Goal: Transaction & Acquisition: Purchase product/service

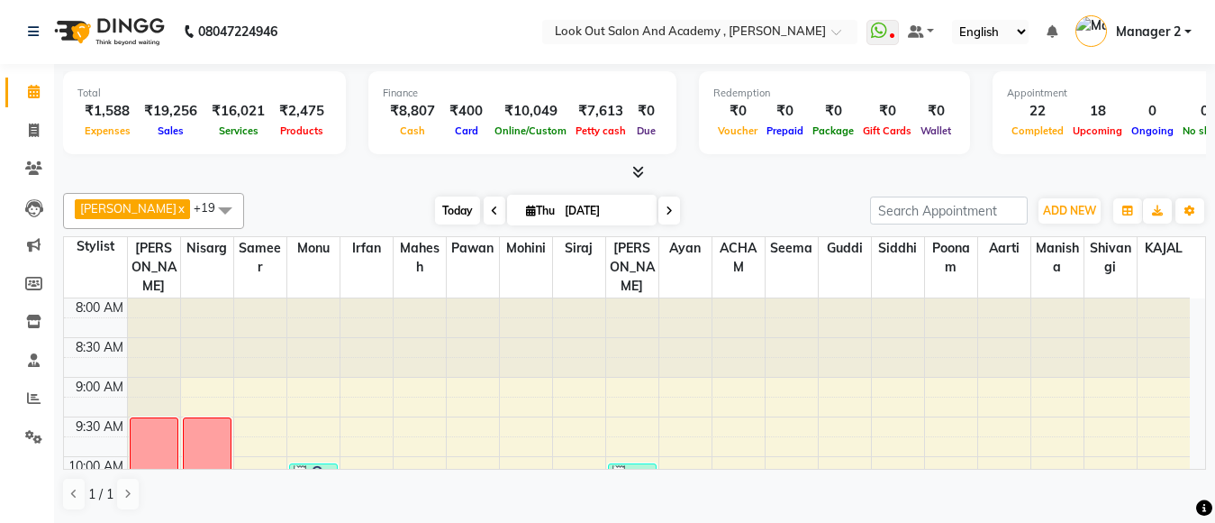
scroll to position [455, 0]
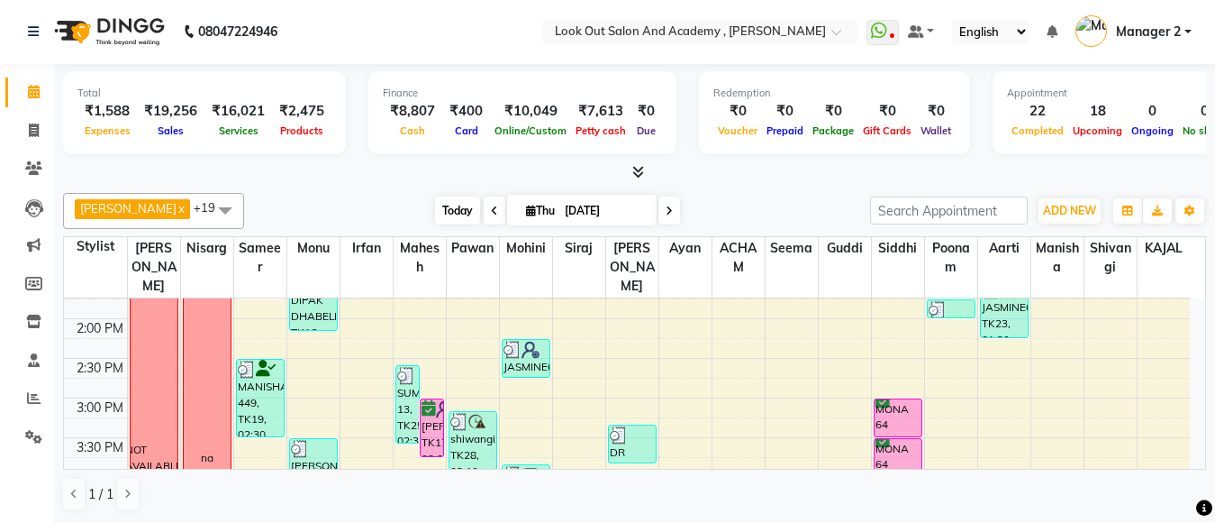
click at [451, 214] on span "Today" at bounding box center [457, 210] width 45 height 28
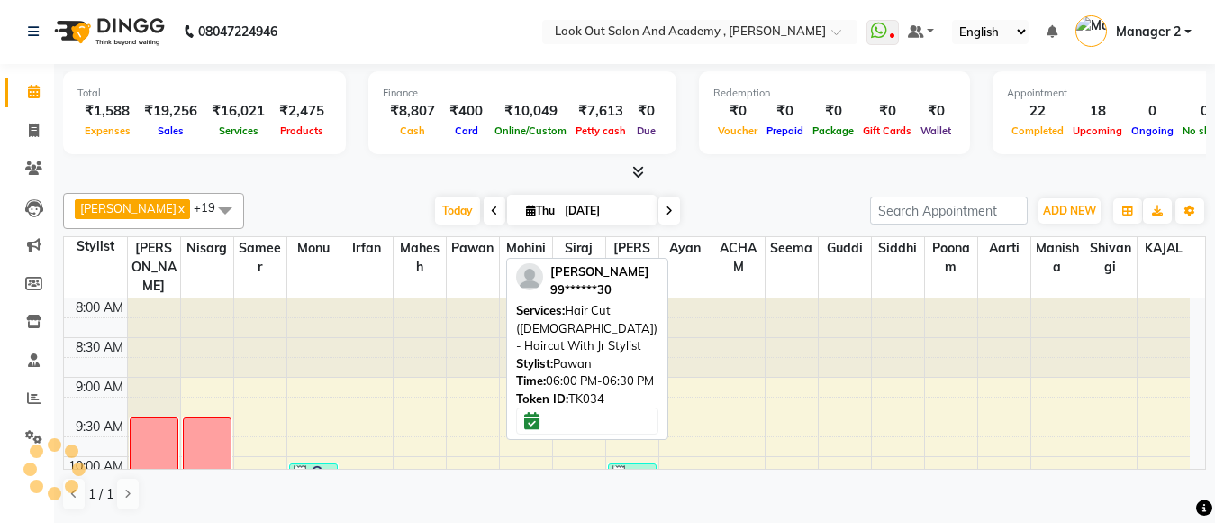
scroll to position [715, 0]
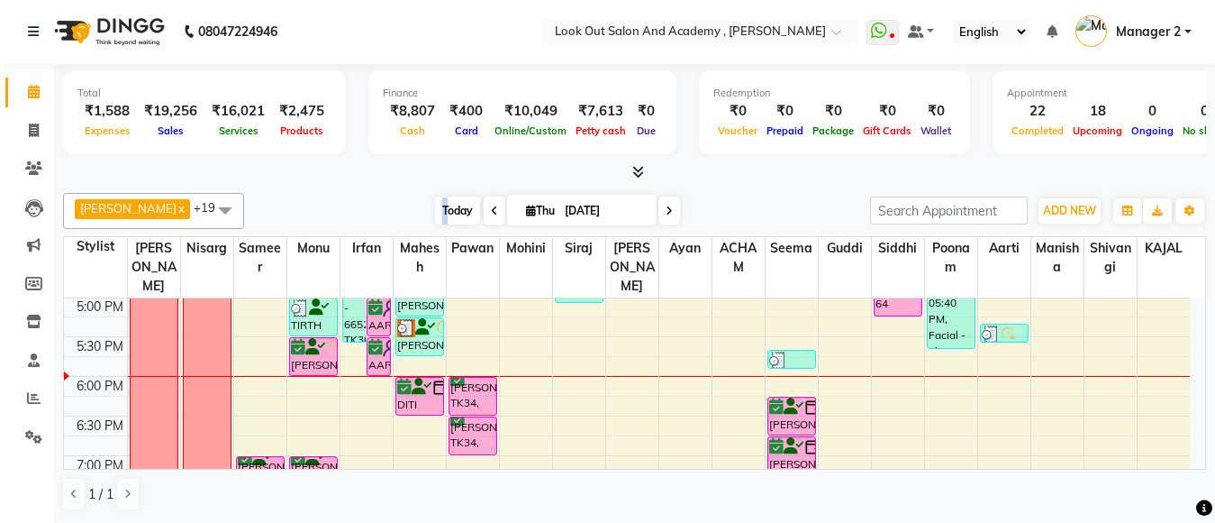
click at [435, 212] on span "Today" at bounding box center [457, 210] width 45 height 28
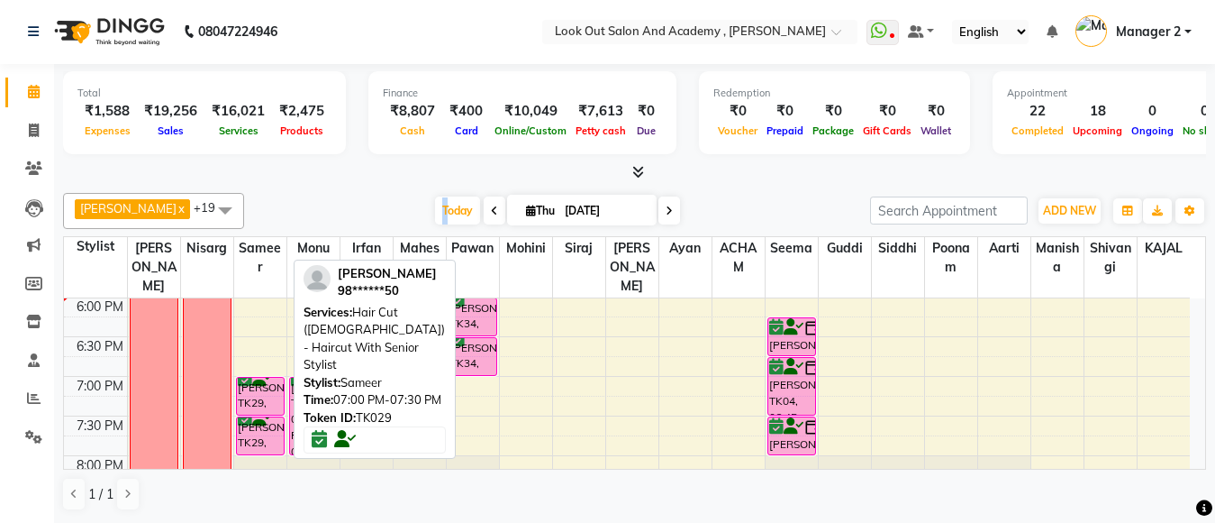
scroll to position [704, 0]
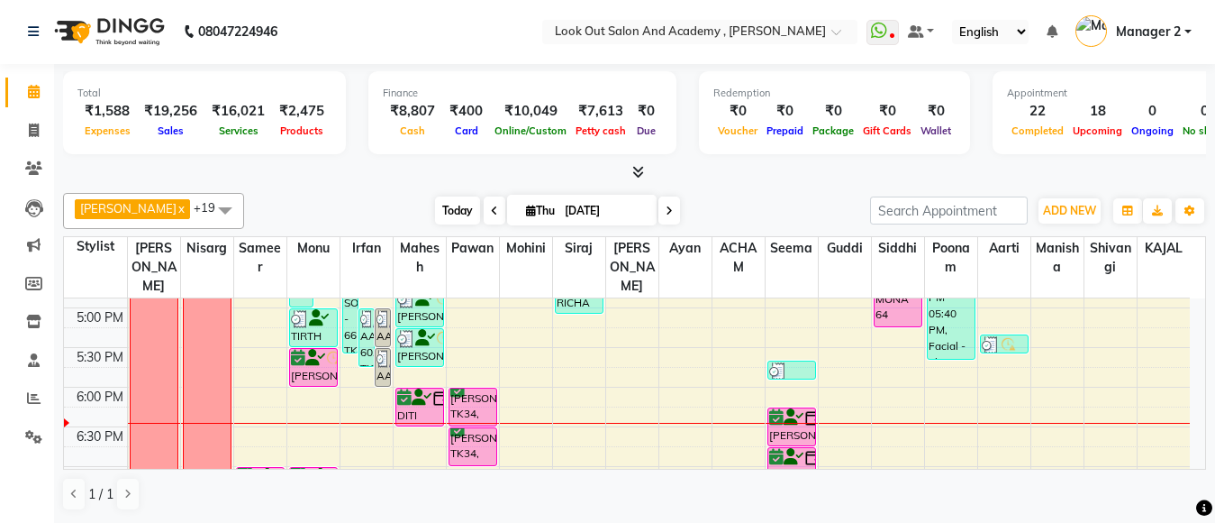
click at [445, 213] on span "Today" at bounding box center [457, 210] width 45 height 28
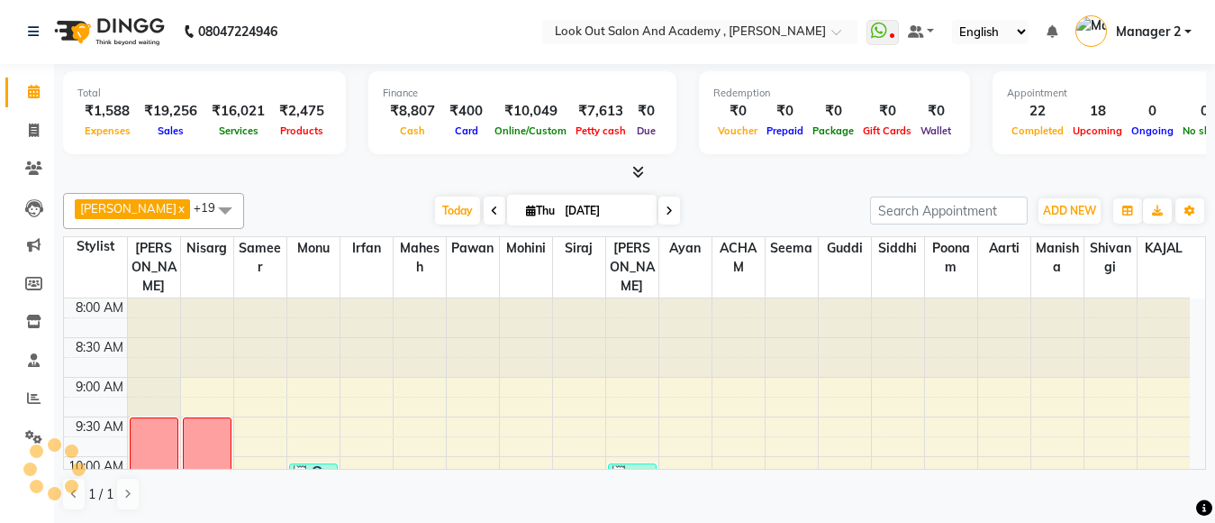
scroll to position [794, 0]
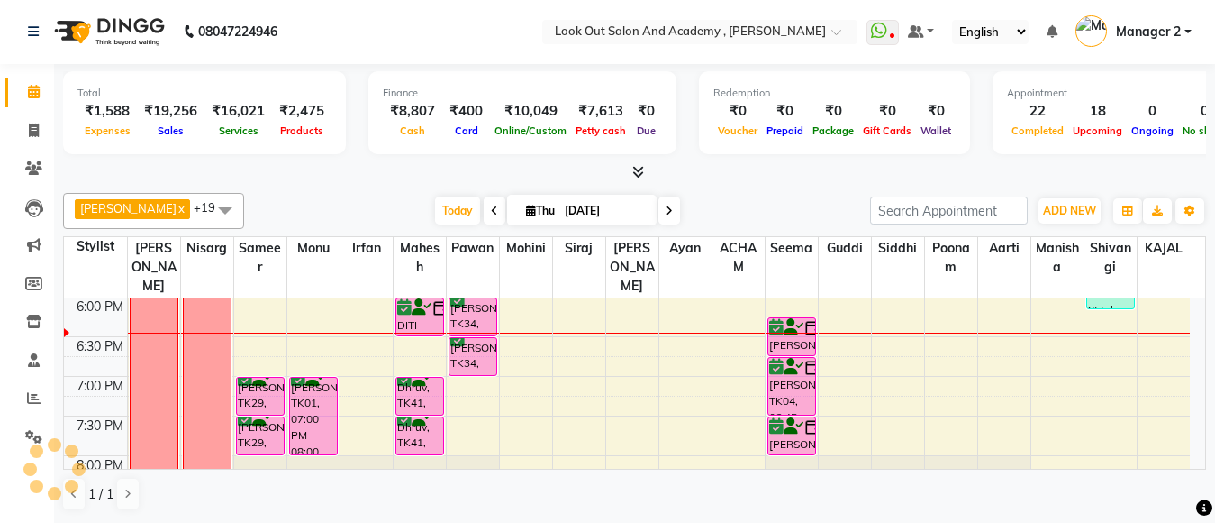
click at [735, 208] on div "[DATE] [DATE]" at bounding box center [557, 210] width 608 height 27
drag, startPoint x: 451, startPoint y: 204, endPoint x: 461, endPoint y: 202, distance: 11.0
click at [461, 202] on span "Today" at bounding box center [457, 210] width 45 height 28
click at [691, 205] on div "[DATE] [DATE]" at bounding box center [557, 210] width 608 height 27
click at [441, 220] on span "Today" at bounding box center [457, 210] width 45 height 28
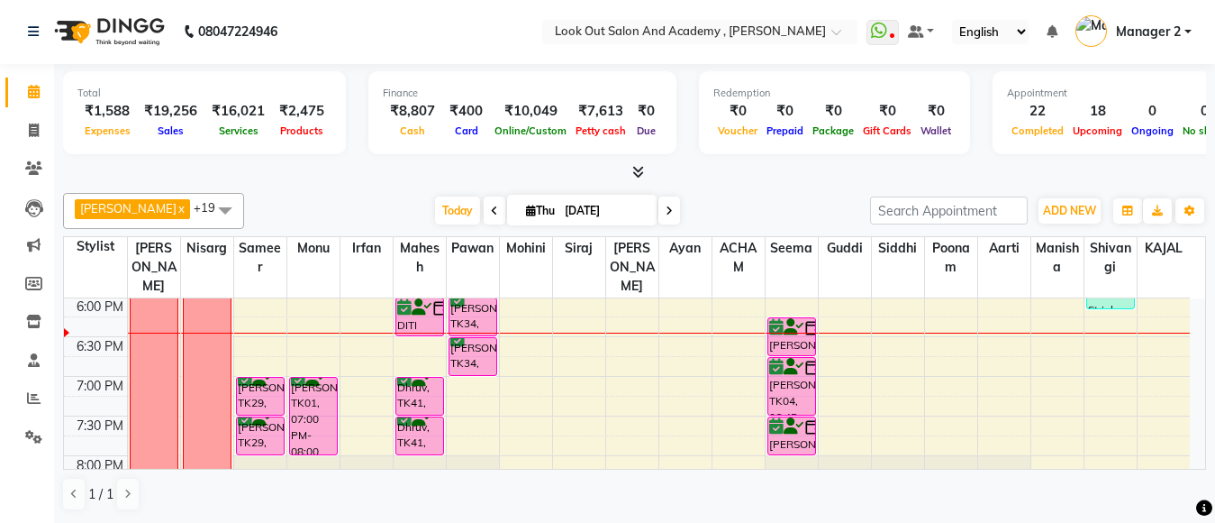
click at [661, 212] on span at bounding box center [670, 210] width 22 height 28
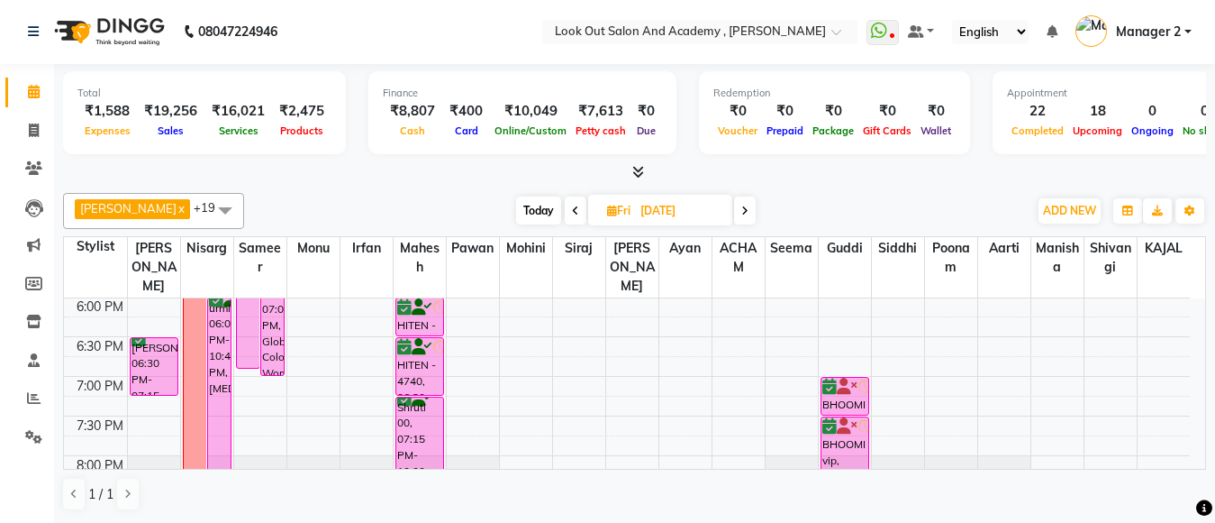
scroll to position [0, 0]
click at [742, 212] on icon at bounding box center [745, 211] width 7 height 11
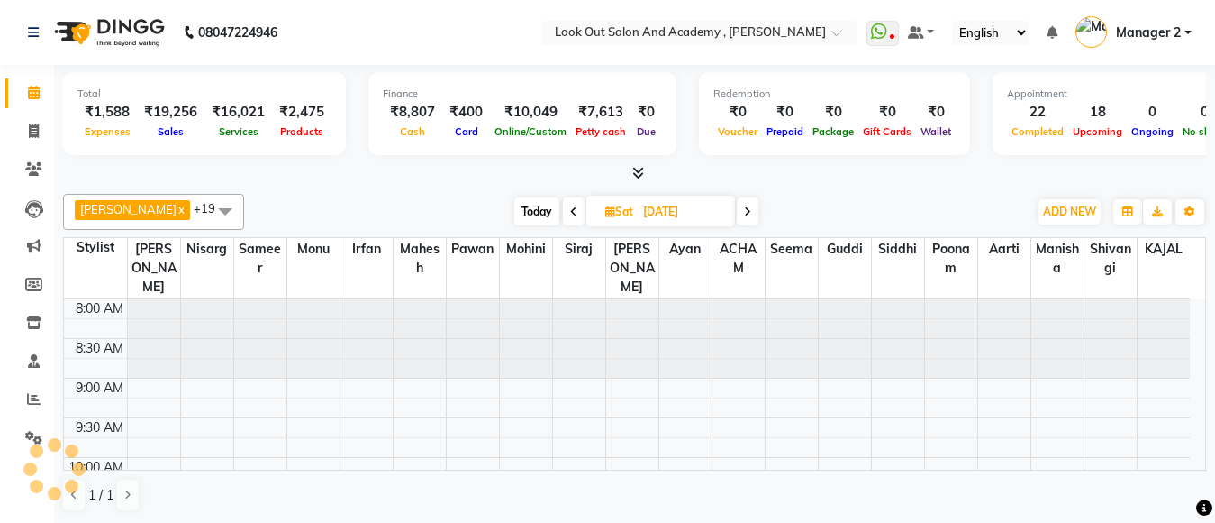
scroll to position [794, 0]
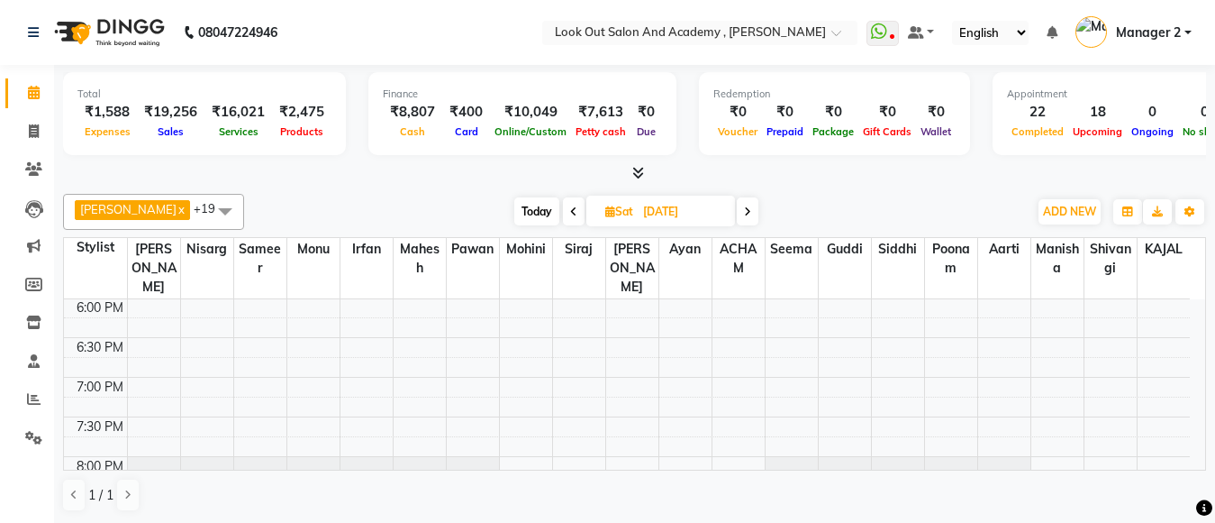
click at [569, 200] on span at bounding box center [574, 211] width 22 height 28
type input "[DATE]"
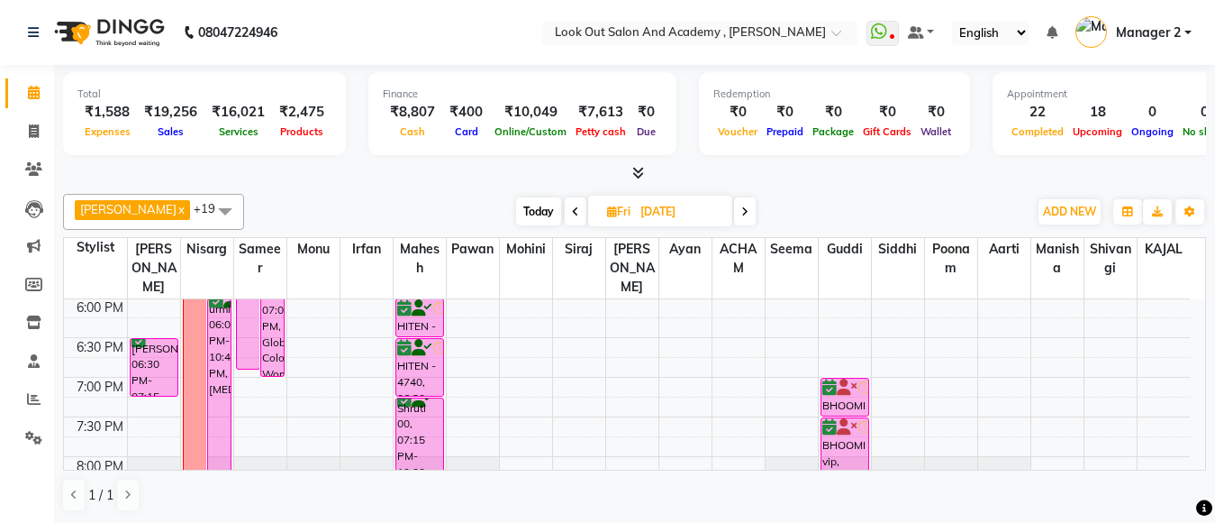
click at [266, 428] on div "8:00 AM 8:30 AM 9:00 AM 9:30 AM 10:00 AM 10:30 AM 11:00 AM 11:30 AM 12:00 PM 12…" at bounding box center [627, 99] width 1126 height 1188
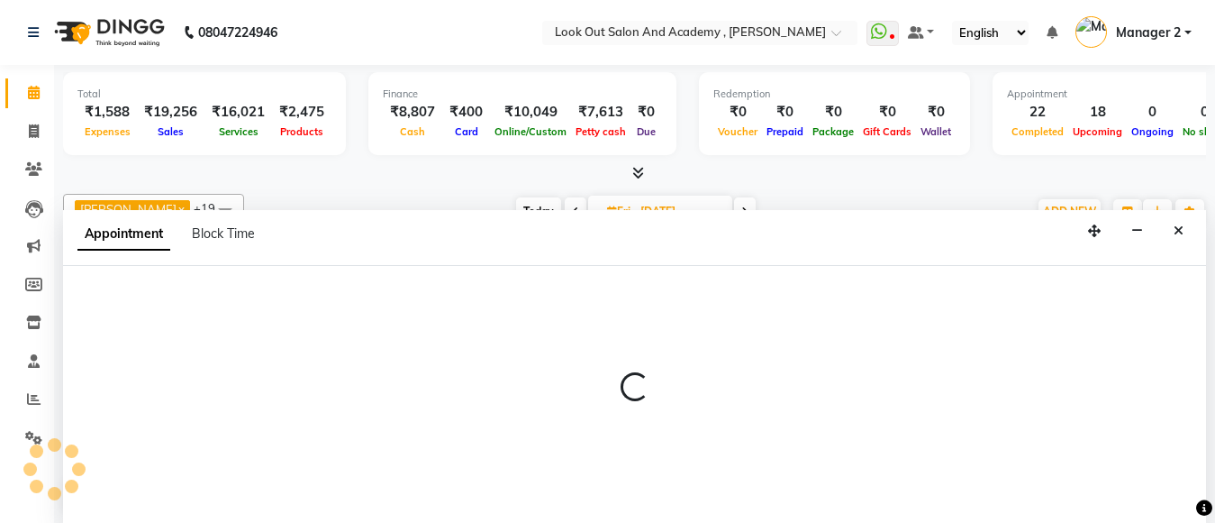
select select "28199"
select select "tentative"
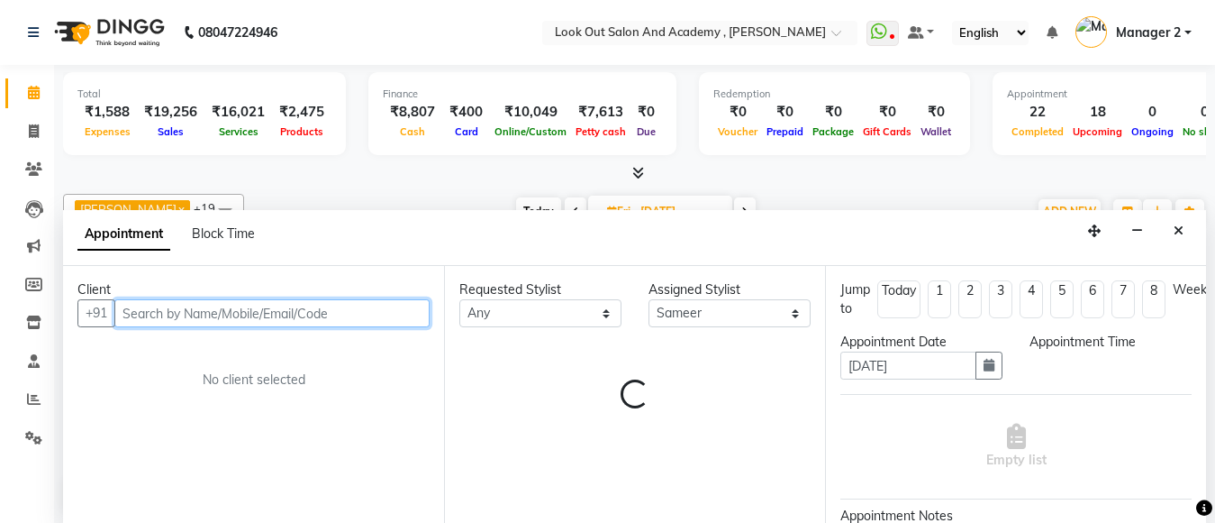
scroll to position [1, 0]
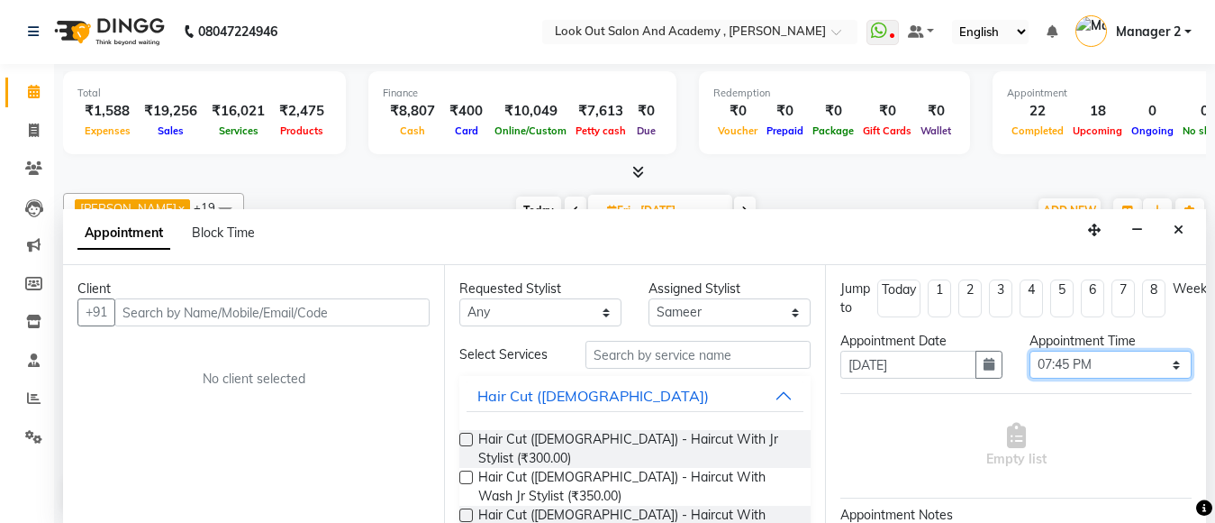
click at [1061, 370] on select "Select 09:00 AM 09:15 AM 09:30 AM 09:45 AM 10:00 AM 10:15 AM 10:30 AM 10:45 AM …" at bounding box center [1111, 364] width 162 height 28
select select "1170"
click at [1030, 350] on select "Select 09:00 AM 09:15 AM 09:30 AM 09:45 AM 10:00 AM 10:15 AM 10:30 AM 10:45 AM …" at bounding box center [1111, 364] width 162 height 28
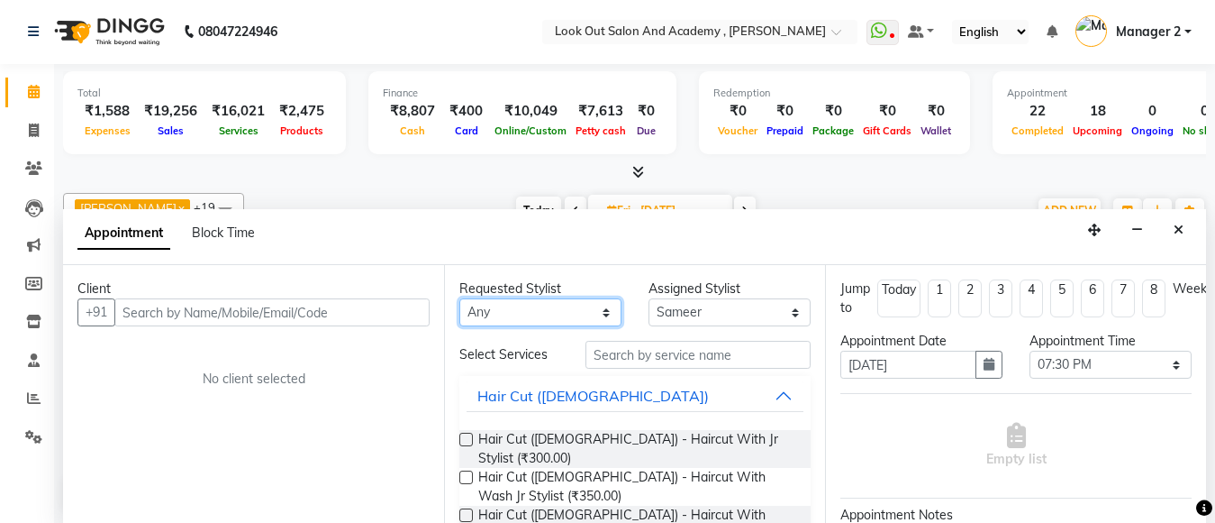
click at [543, 323] on select "Any Aarti [PERSON_NAME] Ayan [PERSON_NAME] Guddi Irfan [PERSON_NAME] Manisha [P…" at bounding box center [541, 312] width 162 height 28
select select "28199"
click at [643, 343] on div "Requested Stylist Any Aarti [PERSON_NAME] Guddi Irfan [PERSON_NAME] Manisha [PE…" at bounding box center [634, 394] width 381 height 258
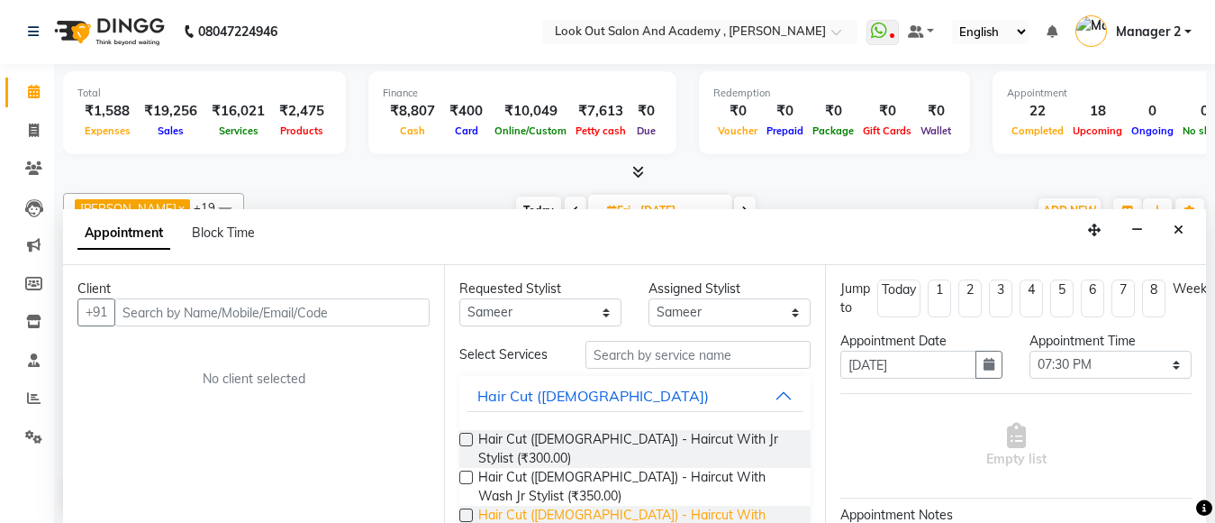
click at [595, 505] on span "Hair Cut ([DEMOGRAPHIC_DATA]) - Haircut With Senior Stylist (₹500.00)" at bounding box center [637, 524] width 318 height 38
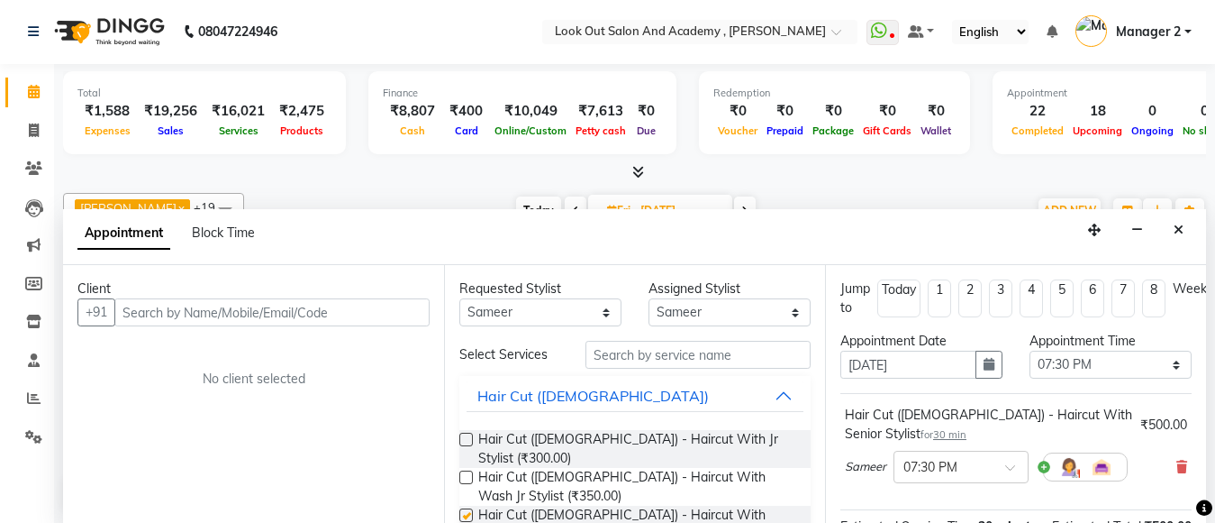
checkbox input "false"
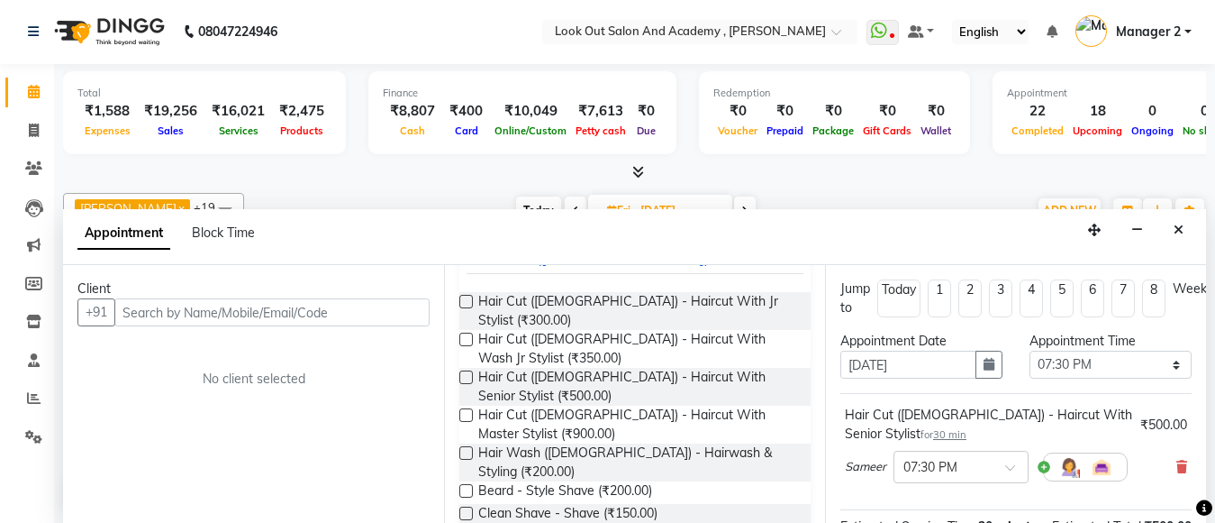
scroll to position [270, 0]
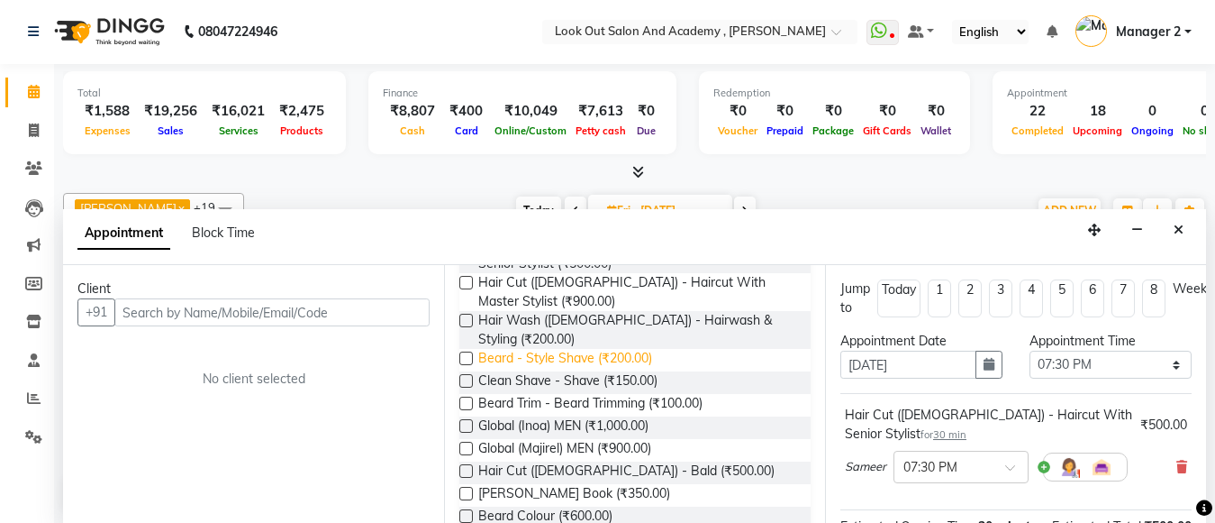
click at [529, 349] on span "Beard - Style Shave (₹200.00)" at bounding box center [565, 360] width 174 height 23
checkbox input "false"
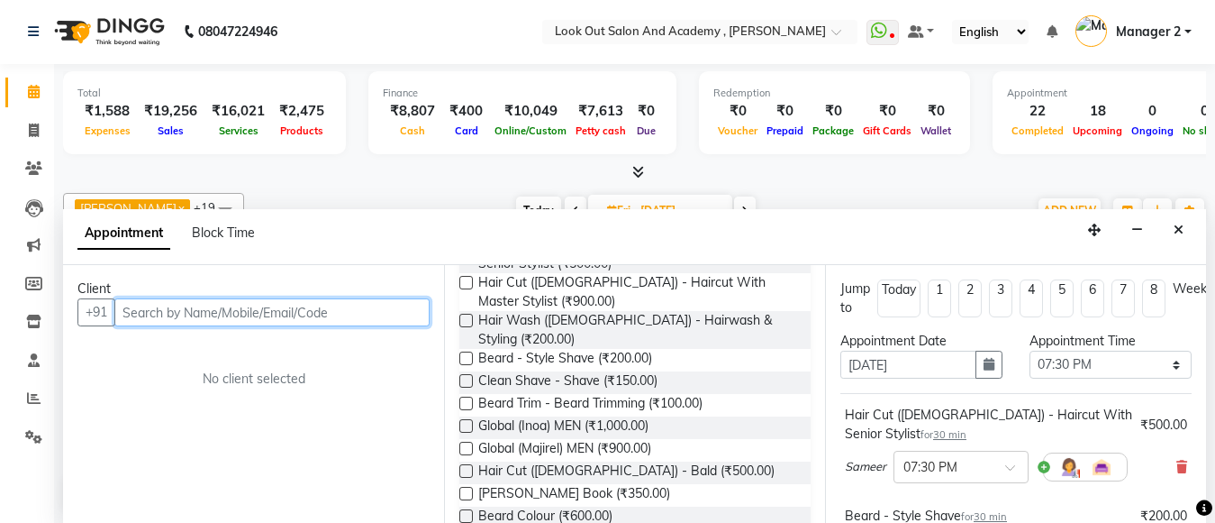
click at [219, 304] on input "text" at bounding box center [271, 312] width 315 height 28
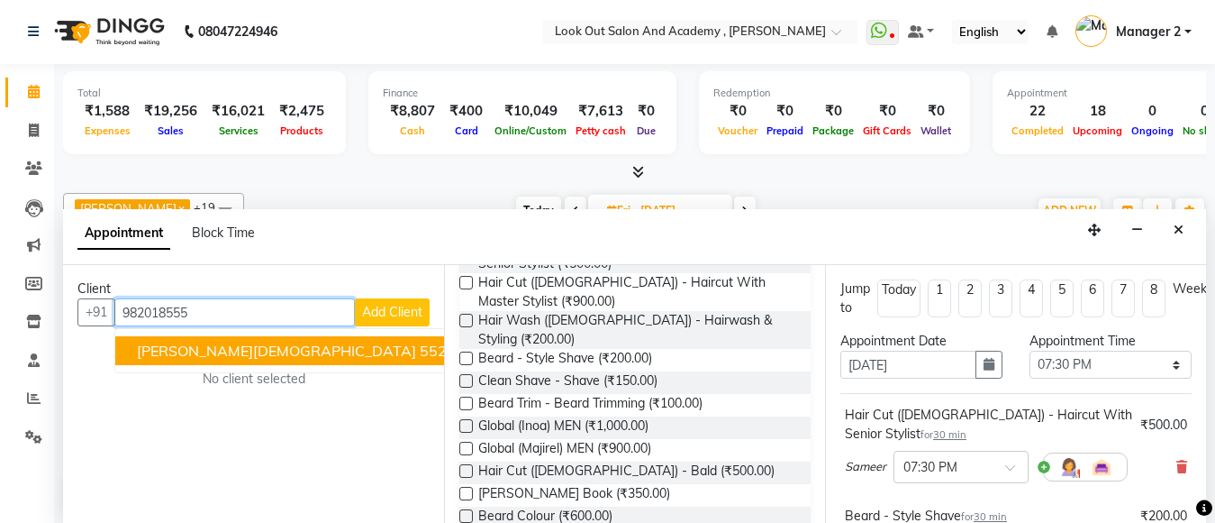
click at [217, 341] on button "[PERSON_NAME][DEMOGRAPHIC_DATA] 552 98******52" at bounding box center [330, 350] width 431 height 29
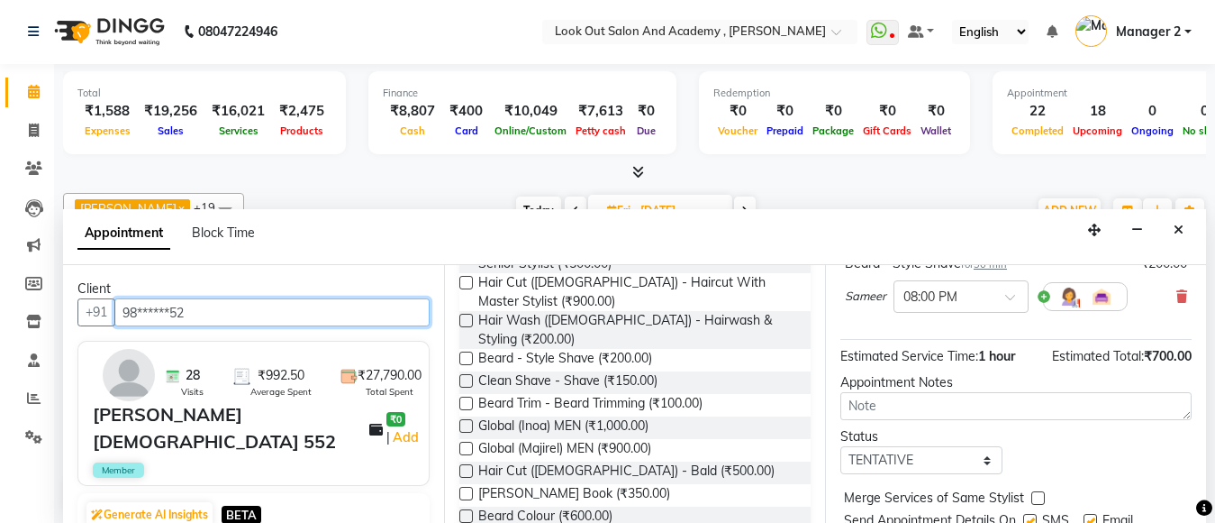
scroll to position [332, 0]
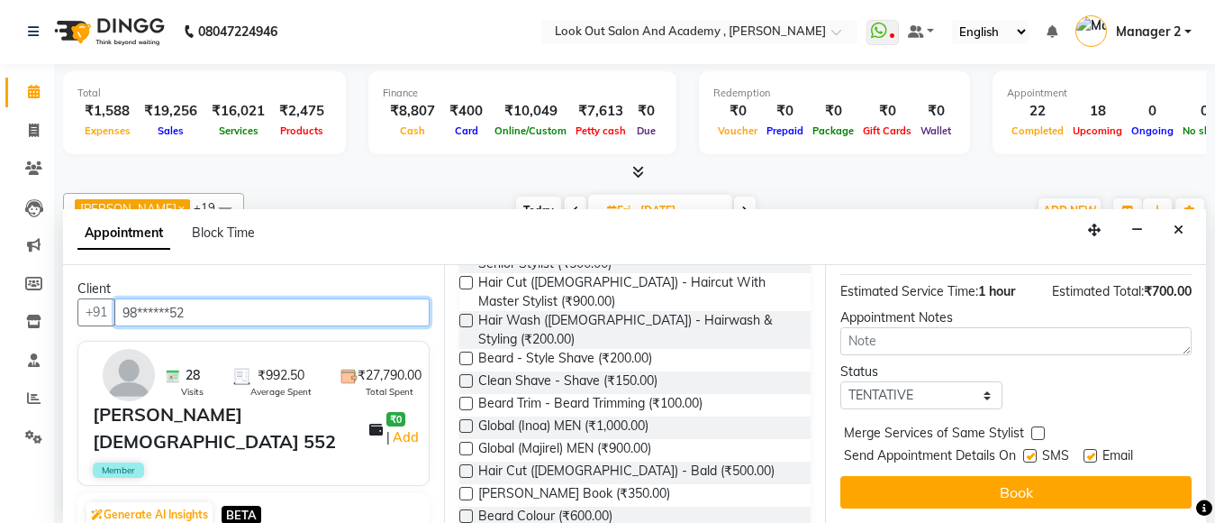
type input "98******52"
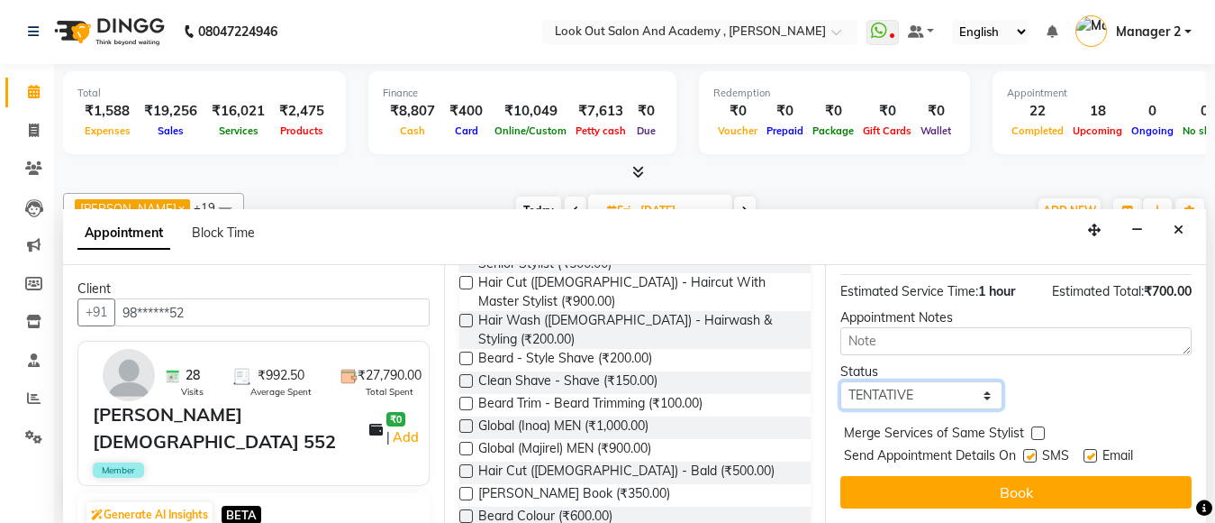
drag, startPoint x: 908, startPoint y: 372, endPoint x: 908, endPoint y: 388, distance: 16.2
click at [908, 381] on select "Select TENTATIVE CONFIRM UPCOMING" at bounding box center [922, 395] width 162 height 28
select select "confirm booking"
click at [841, 381] on select "Select TENTATIVE CONFIRM UPCOMING" at bounding box center [922, 395] width 162 height 28
click at [1028, 449] on label at bounding box center [1031, 456] width 14 height 14
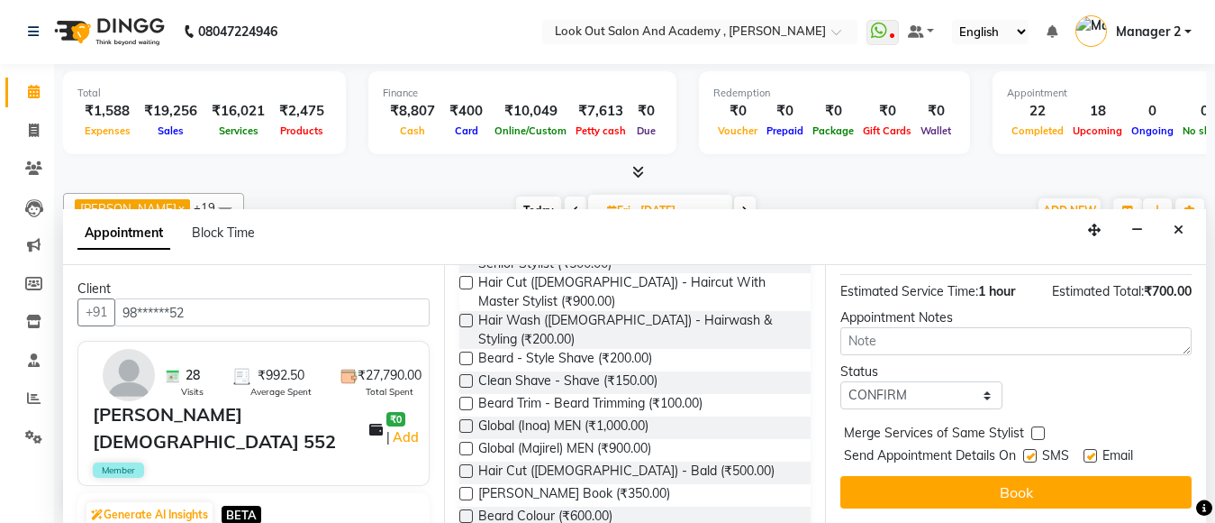
click at [1028, 451] on input "checkbox" at bounding box center [1030, 457] width 12 height 12
checkbox input "false"
click at [1096, 449] on label at bounding box center [1091, 456] width 14 height 14
click at [1096, 451] on input "checkbox" at bounding box center [1090, 457] width 12 height 12
checkbox input "false"
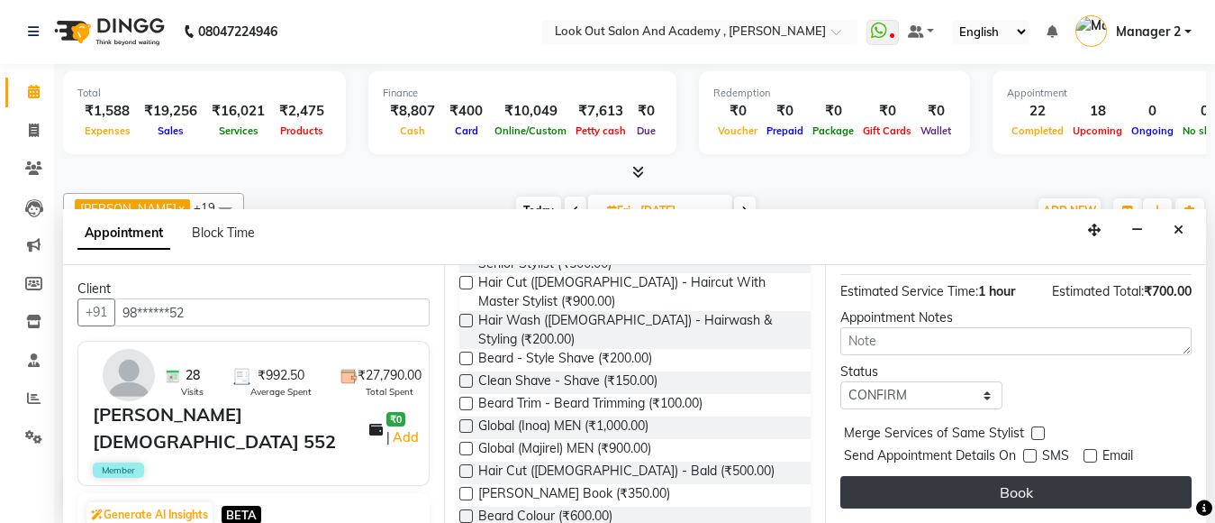
click at [1080, 476] on button "Book" at bounding box center [1016, 492] width 351 height 32
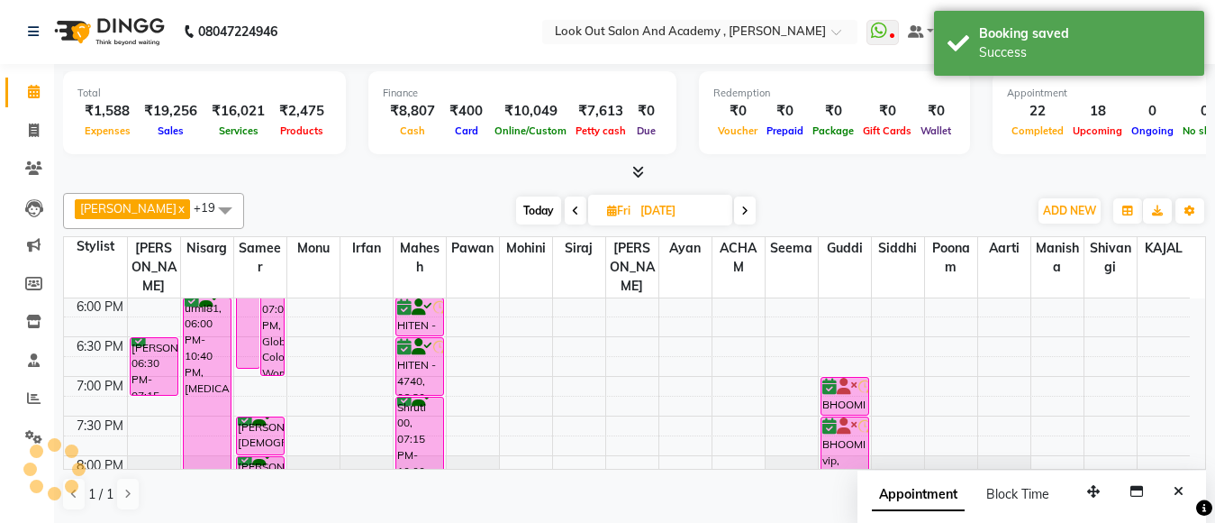
scroll to position [0, 0]
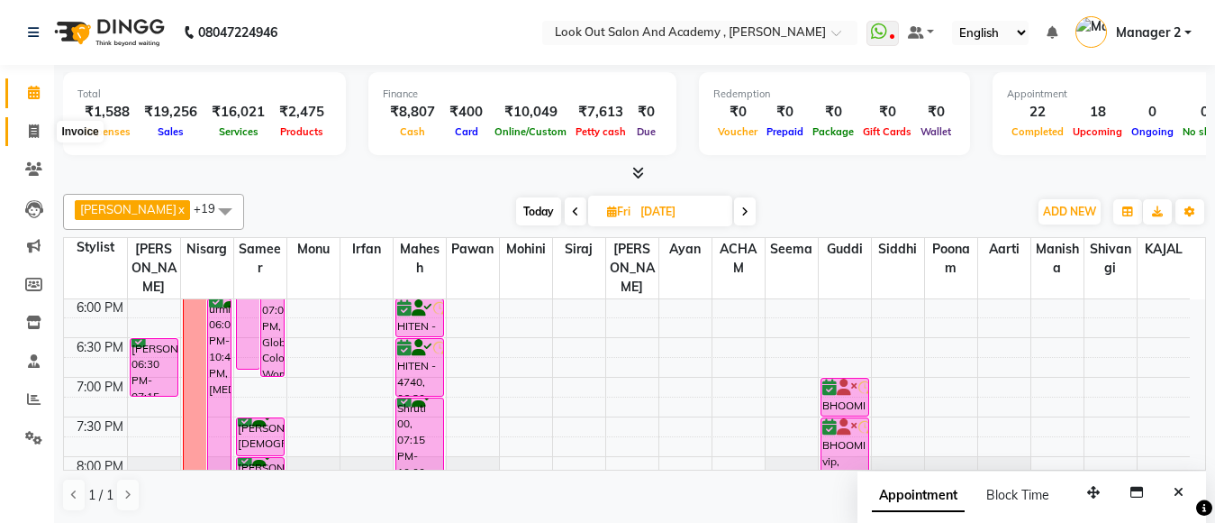
click at [28, 139] on span at bounding box center [34, 132] width 32 height 21
select select "service"
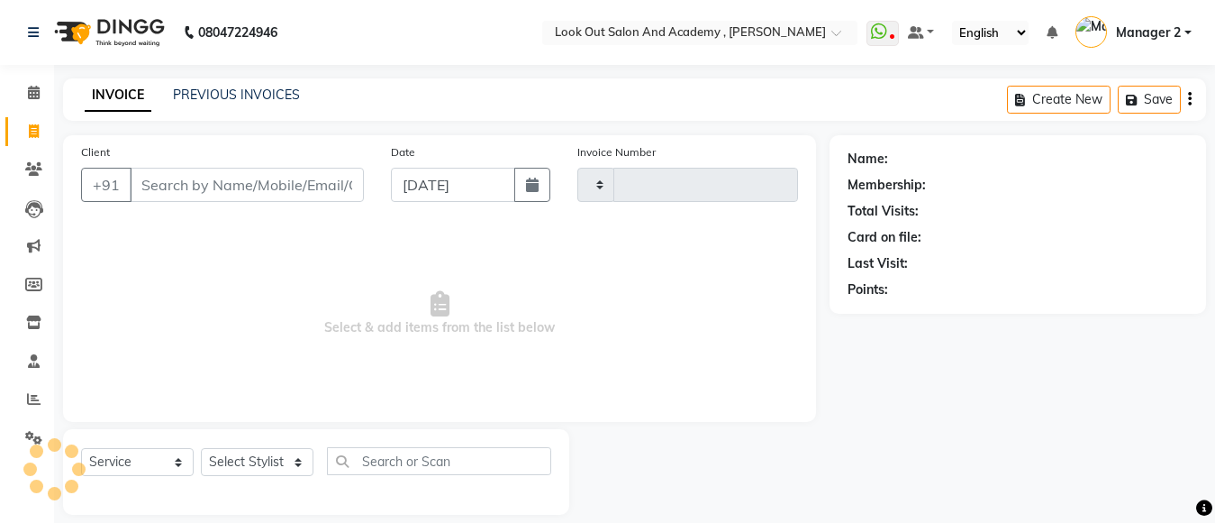
type input "11785"
select select "4708"
click at [236, 445] on div "Select Service Product Membership Package Voucher Prepaid Gift Card Select Styl…" at bounding box center [316, 472] width 506 height 86
click at [29, 89] on icon at bounding box center [34, 93] width 12 height 14
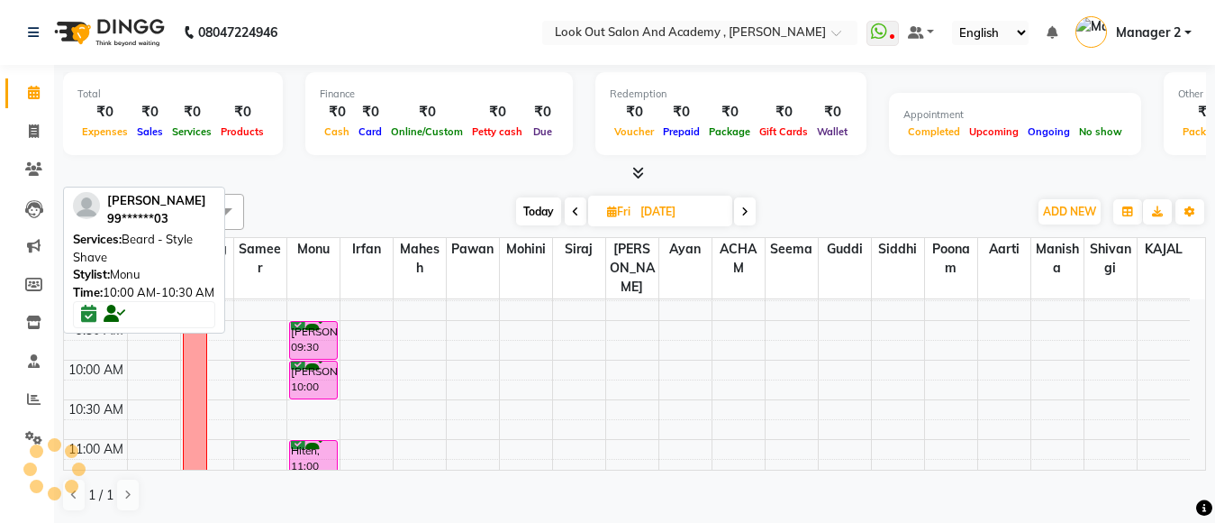
scroll to position [180, 0]
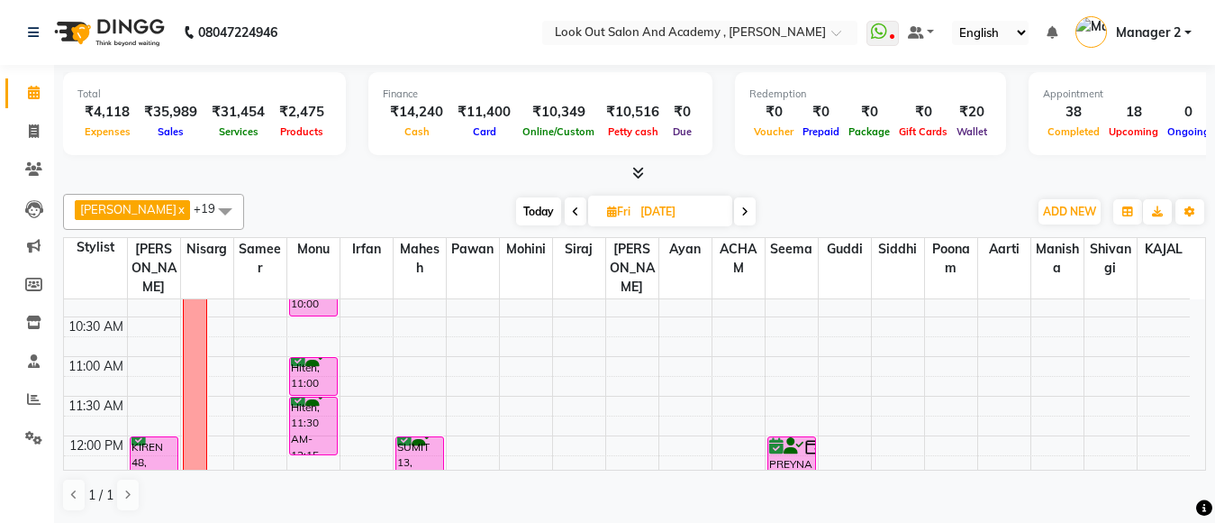
click at [531, 210] on span "Today" at bounding box center [538, 211] width 45 height 28
type input "[DATE]"
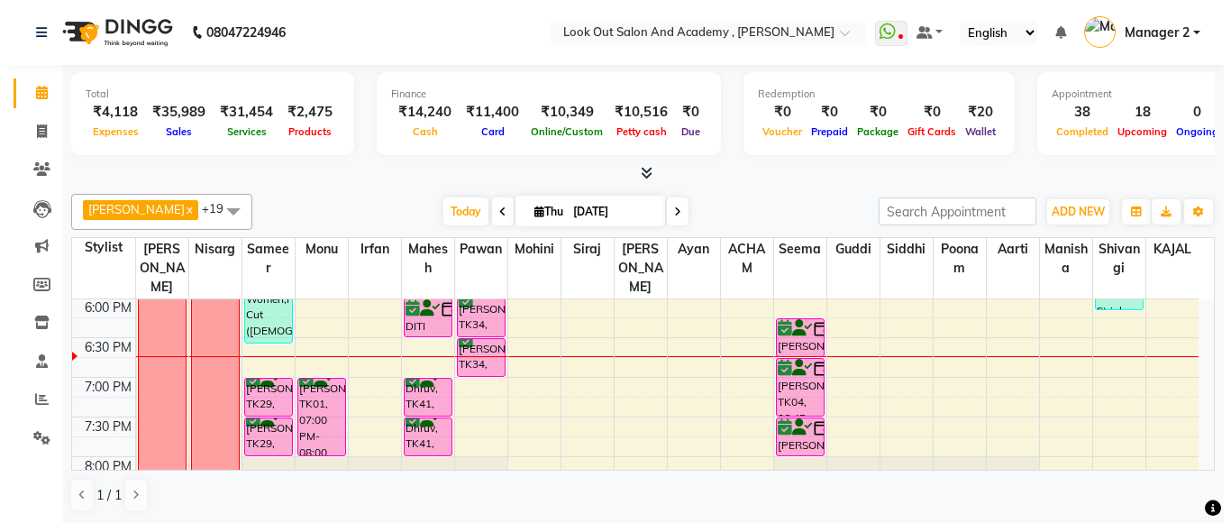
scroll to position [704, 0]
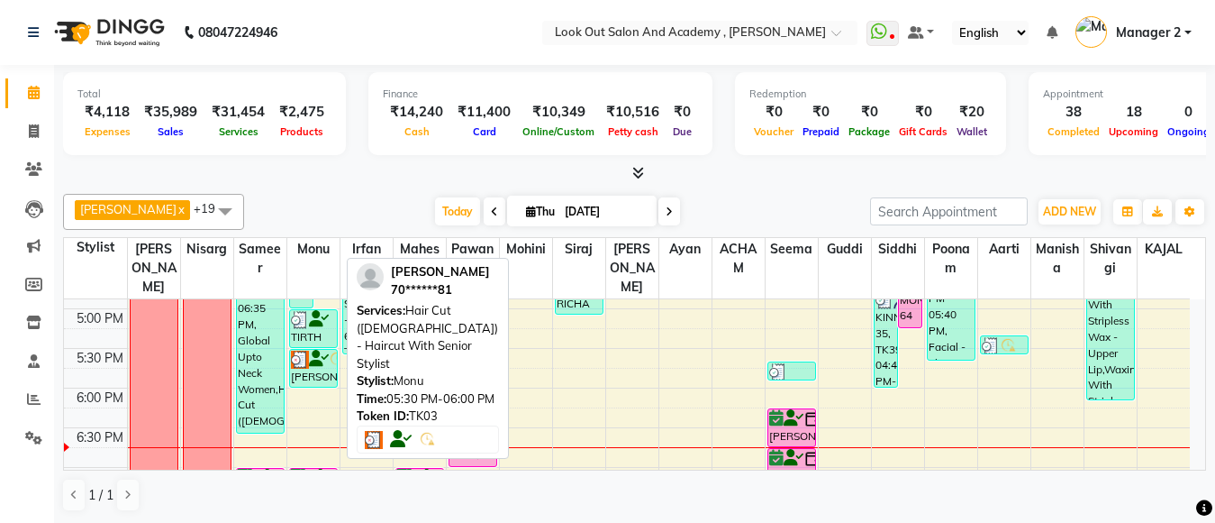
click at [323, 359] on icon at bounding box center [319, 359] width 20 height 1
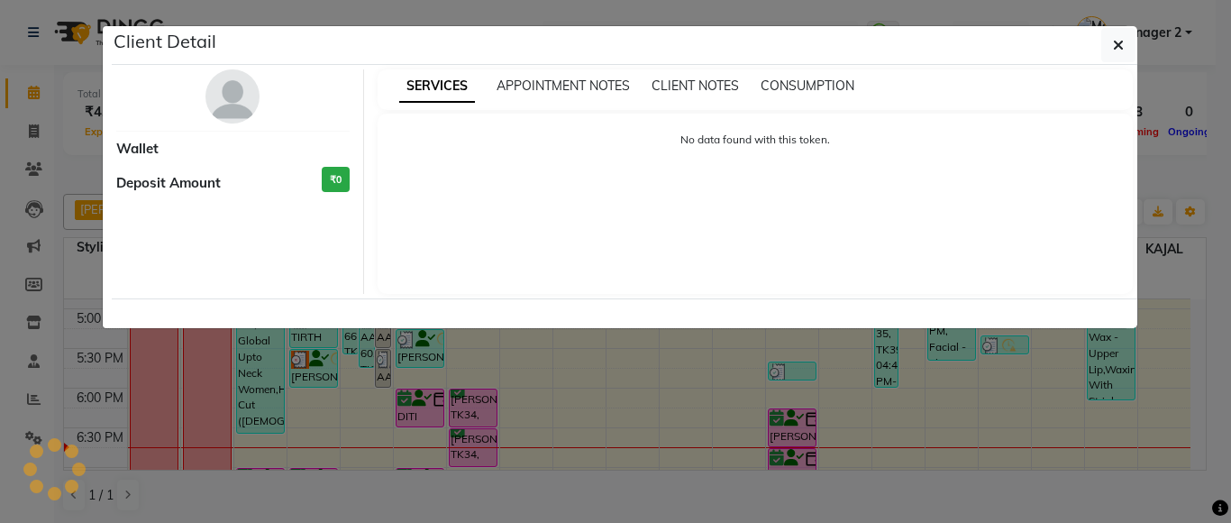
select select "3"
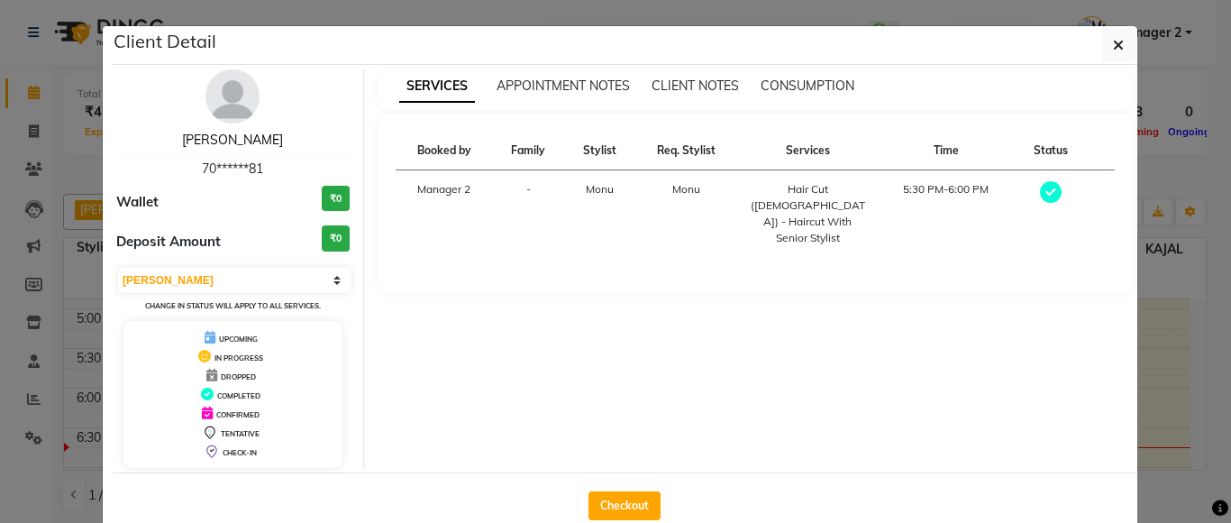
click at [231, 136] on link "[PERSON_NAME]" at bounding box center [232, 140] width 101 height 16
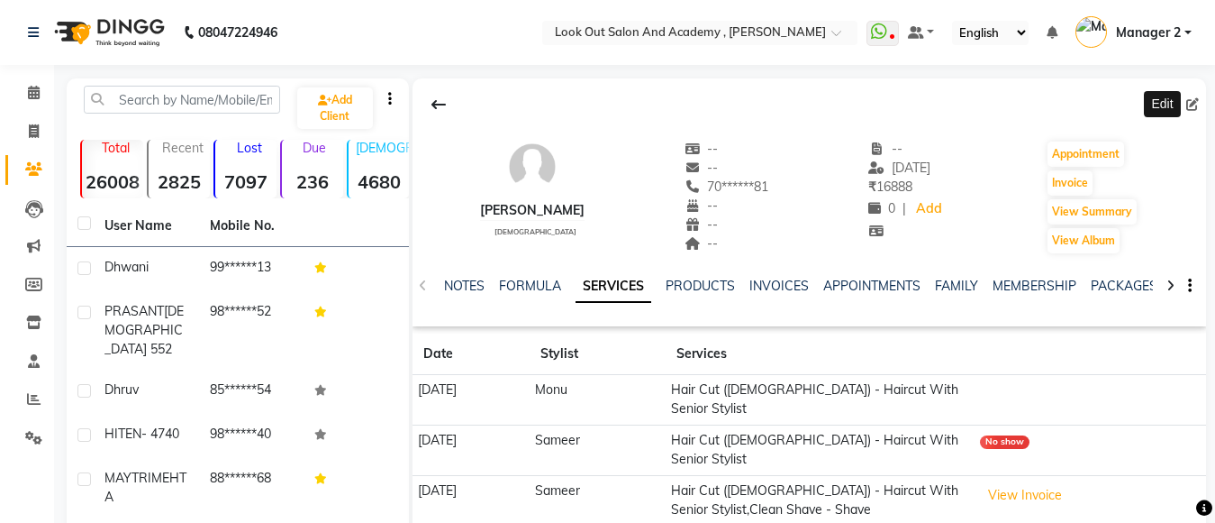
click at [1189, 106] on icon at bounding box center [1193, 104] width 13 height 13
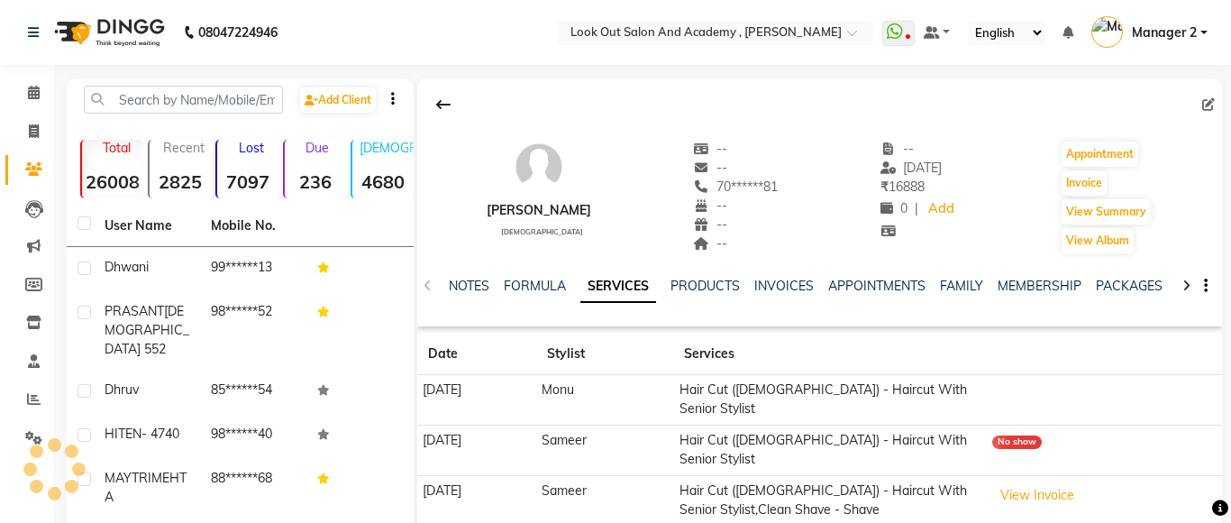
select select "[DEMOGRAPHIC_DATA]"
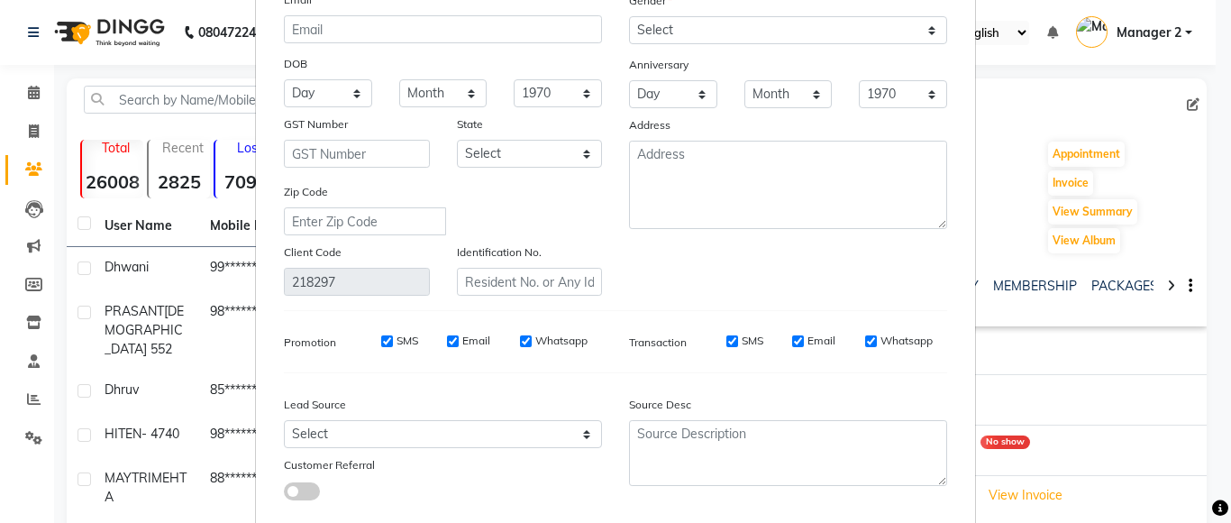
scroll to position [270, 0]
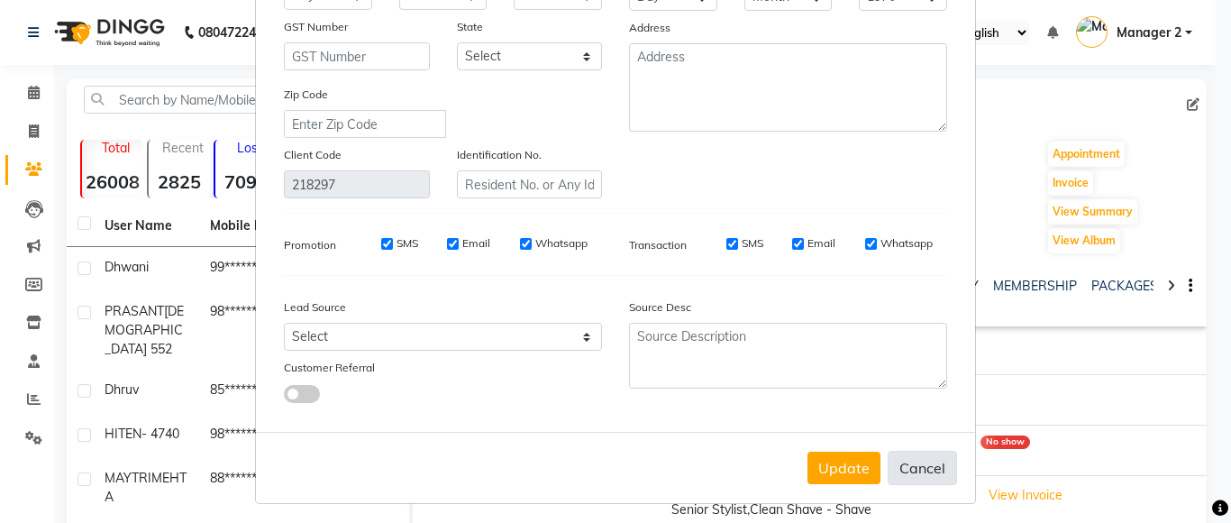
click at [906, 451] on button "Cancel" at bounding box center [922, 468] width 69 height 34
select select
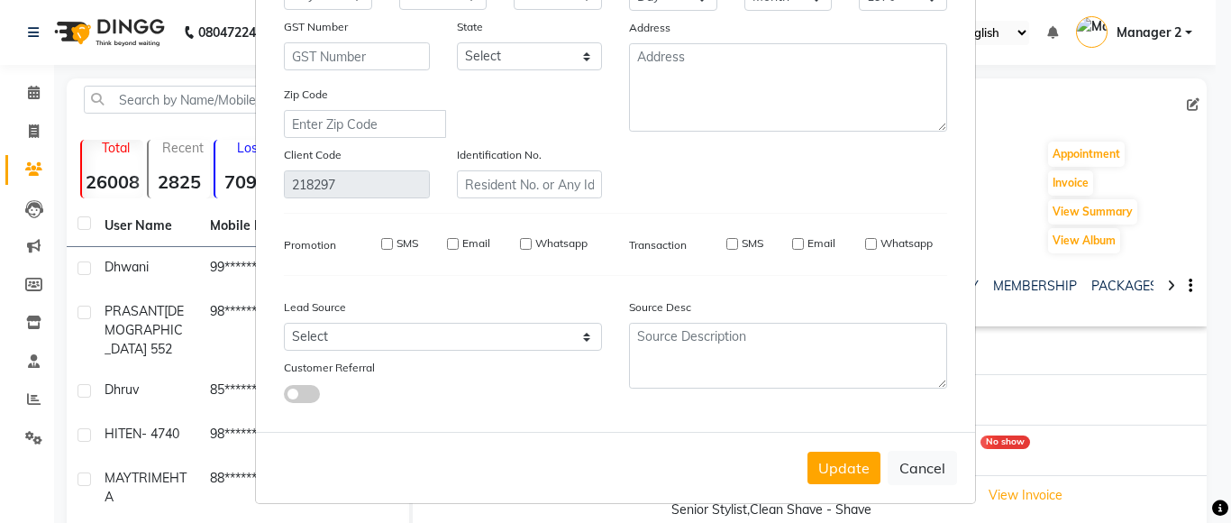
select select
checkbox input "false"
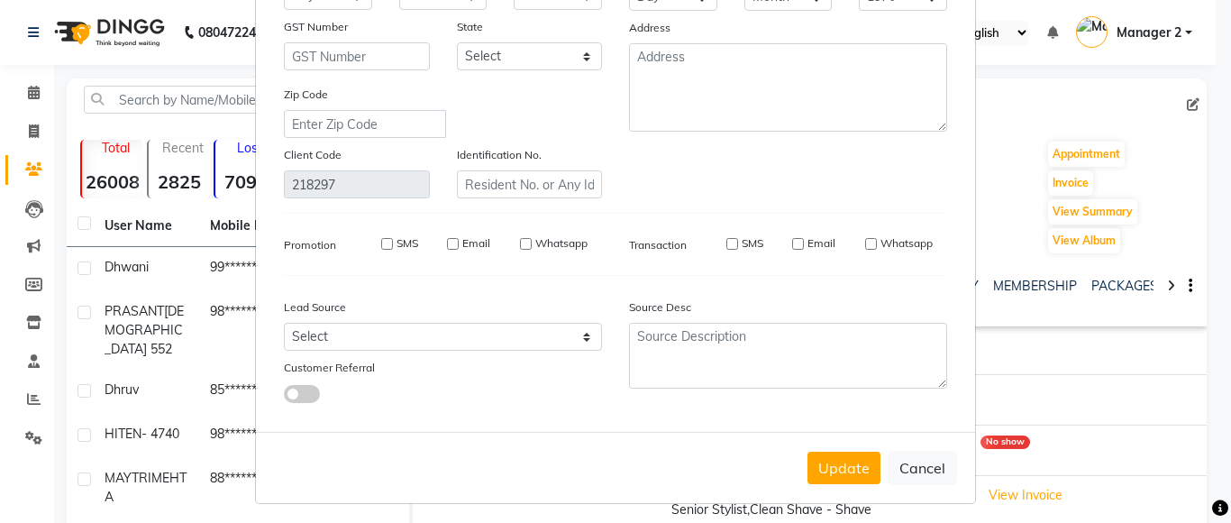
checkbox input "false"
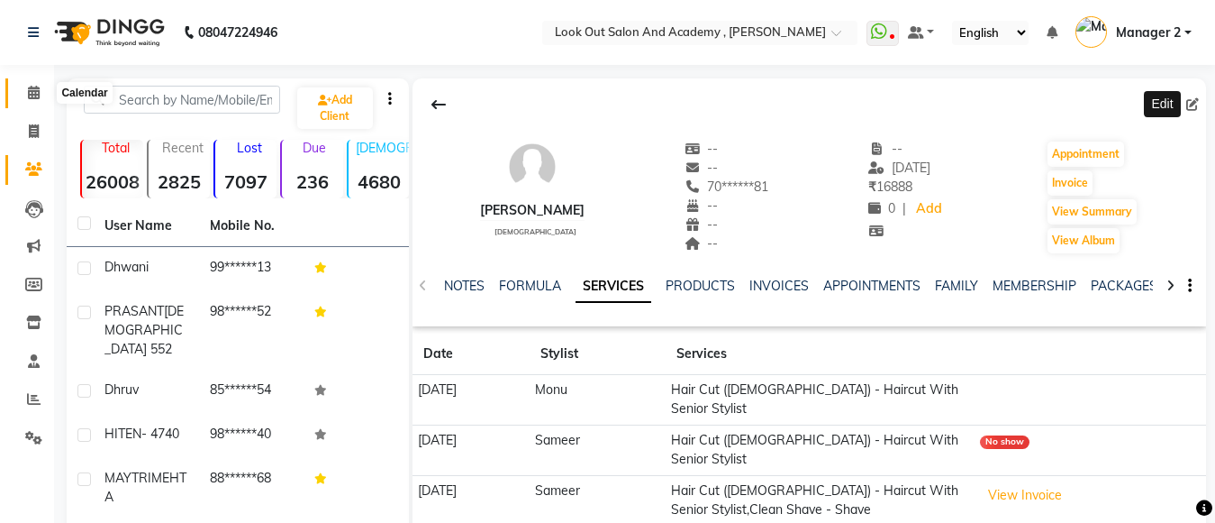
click at [28, 93] on icon at bounding box center [34, 93] width 12 height 14
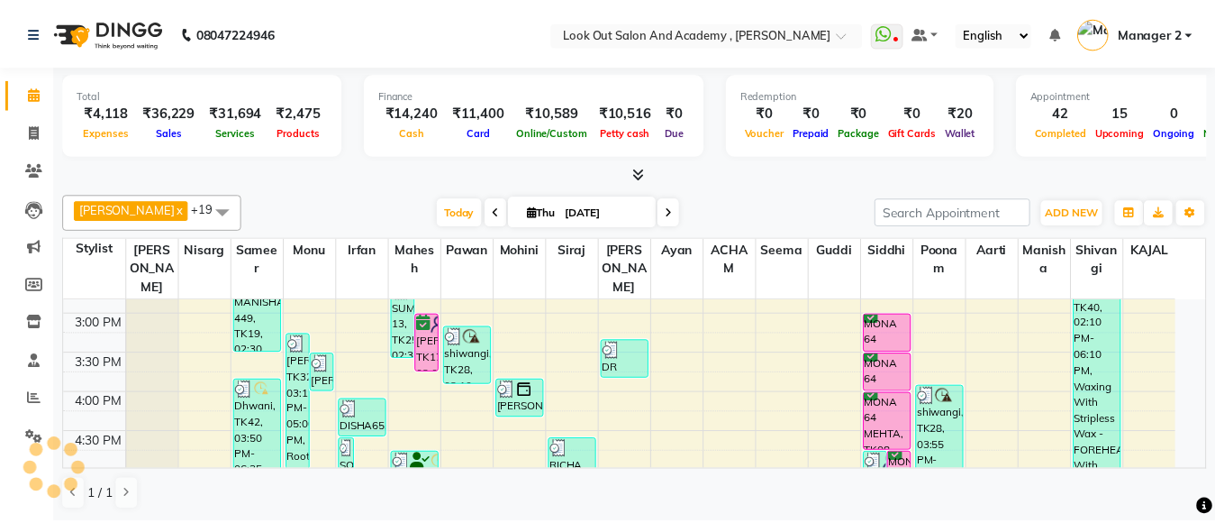
scroll to position [794, 0]
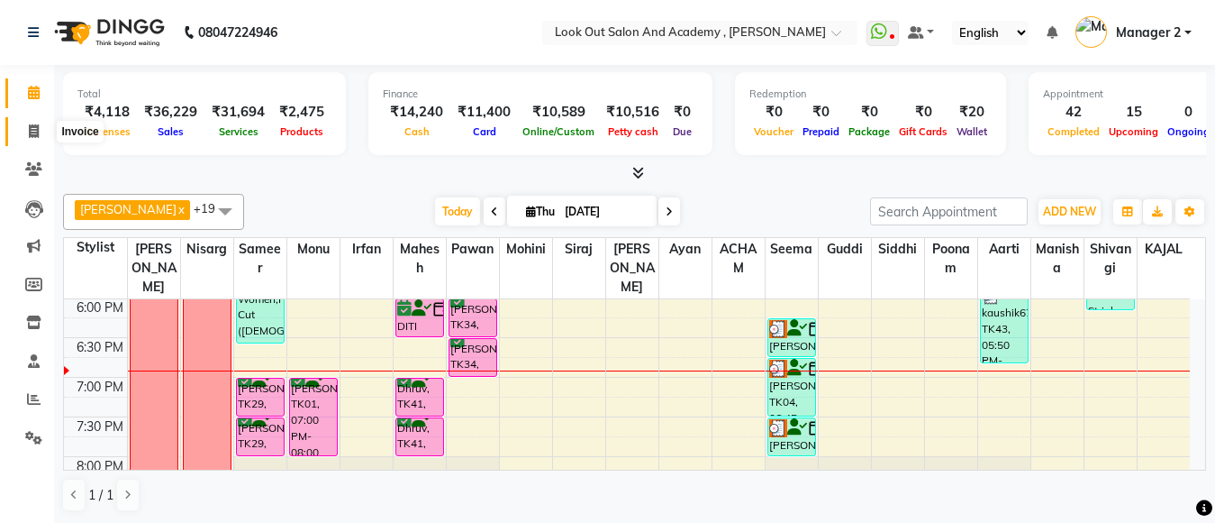
click at [33, 126] on icon at bounding box center [34, 131] width 10 height 14
select select "service"
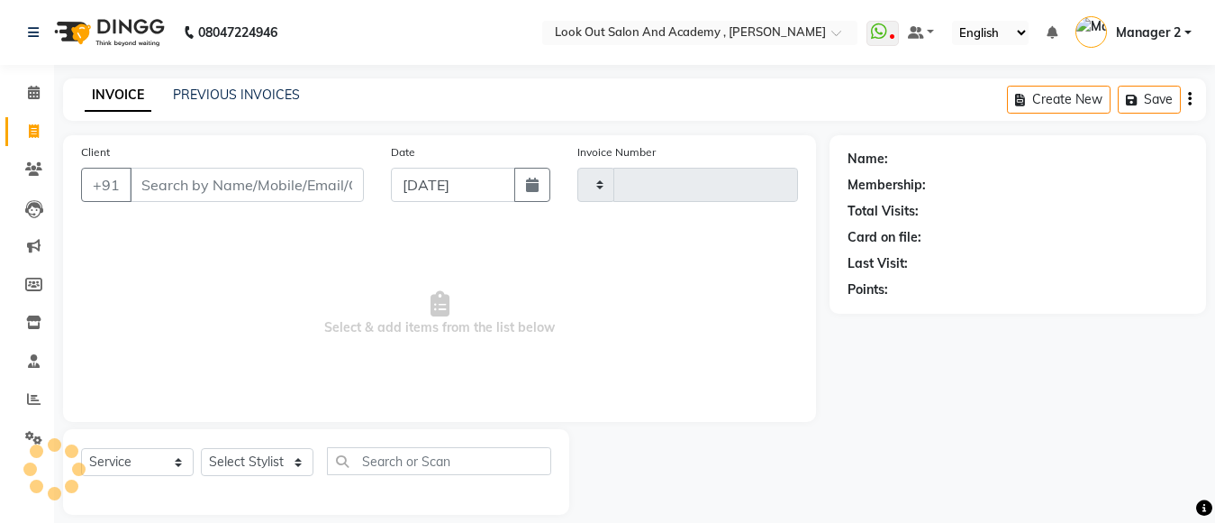
type input "11787"
select select "4708"
click at [267, 459] on select "Select Stylist" at bounding box center [257, 462] width 113 height 28
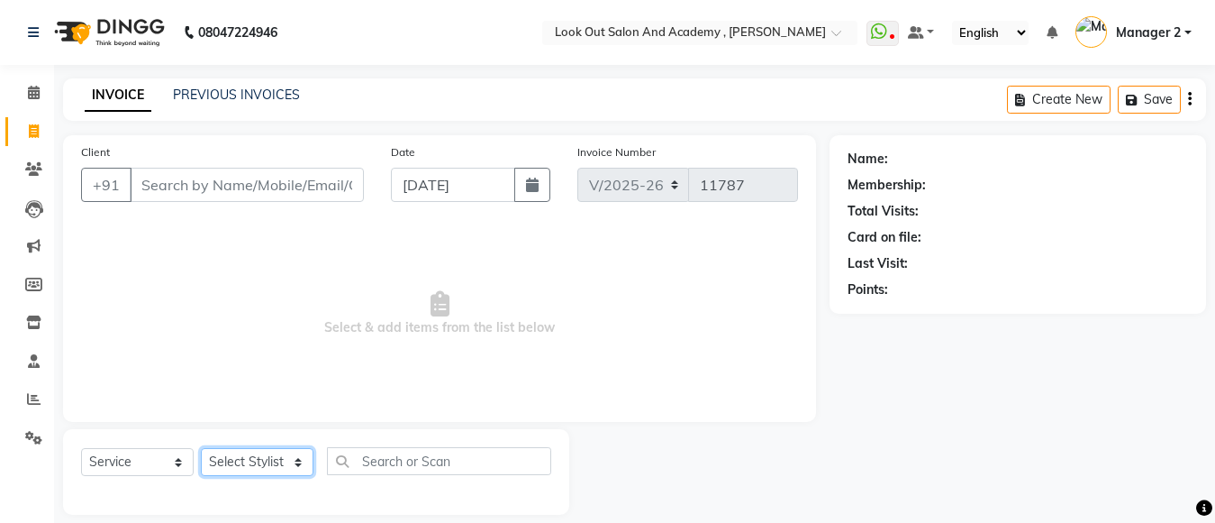
select select "28201"
click at [201, 448] on select "Select Stylist Aarti [PERSON_NAME] ITWARI [PERSON_NAME] Ayan [PERSON_NAME] DISH…" at bounding box center [257, 462] width 113 height 28
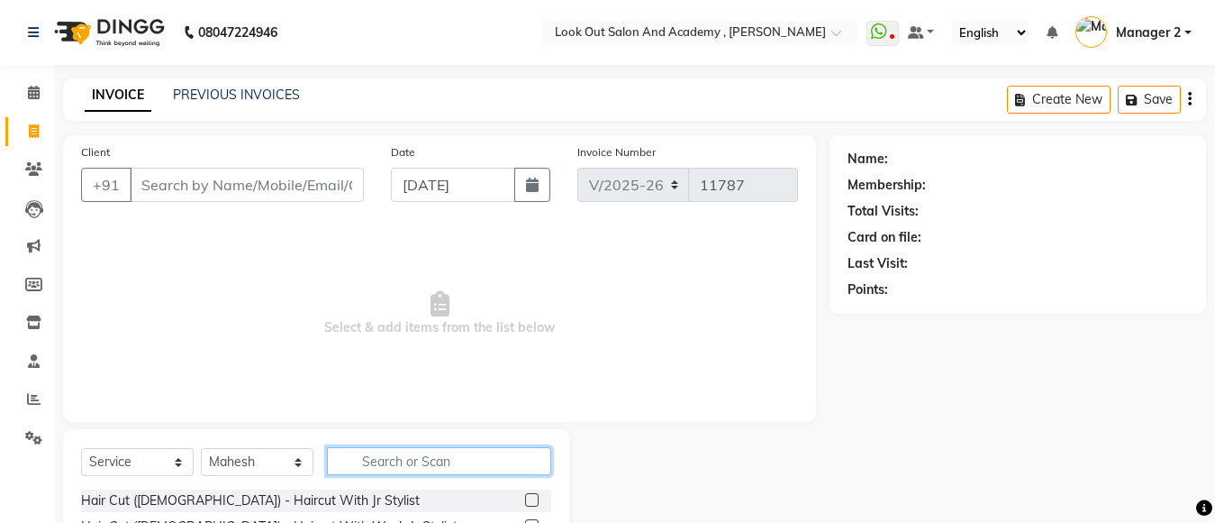
click at [436, 468] on input "text" at bounding box center [439, 461] width 224 height 28
type input "blow"
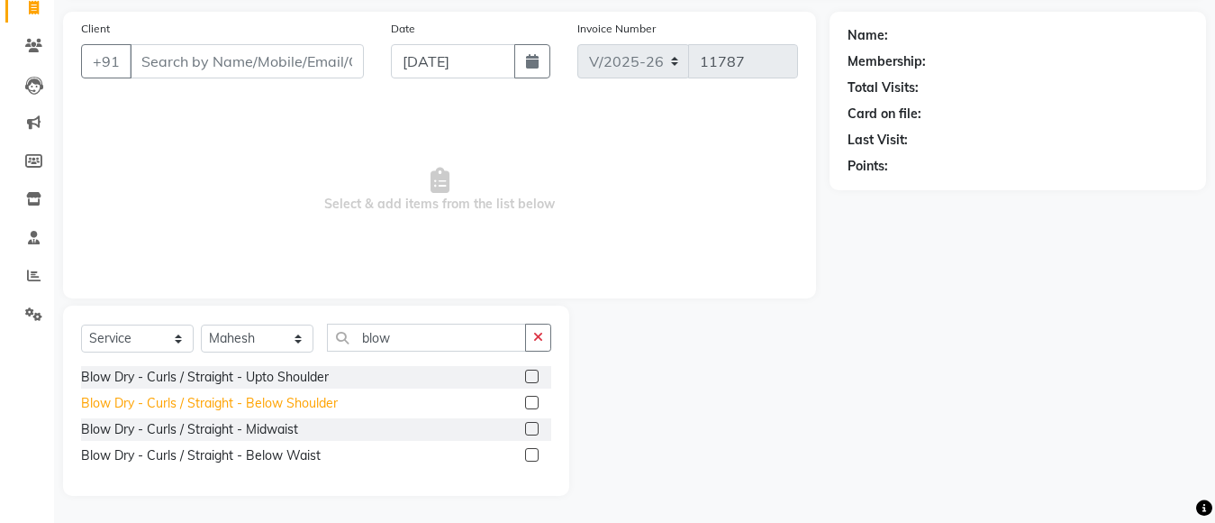
click at [278, 401] on div "Blow Dry - Curls / Straight - Below Shoulder" at bounding box center [209, 403] width 257 height 19
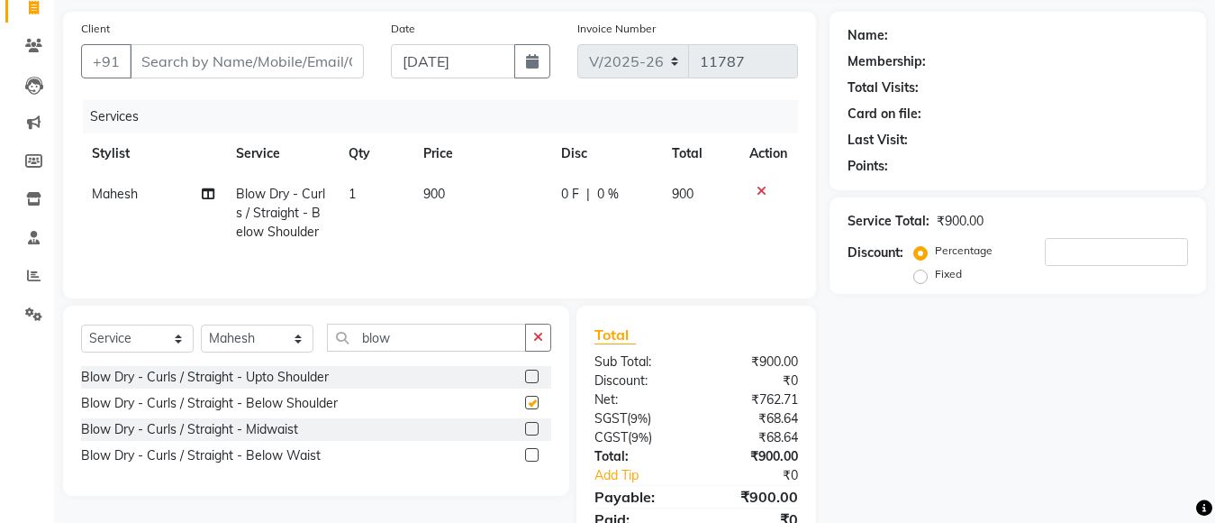
checkbox input "false"
click at [480, 190] on td "900" at bounding box center [482, 213] width 139 height 78
select select "28201"
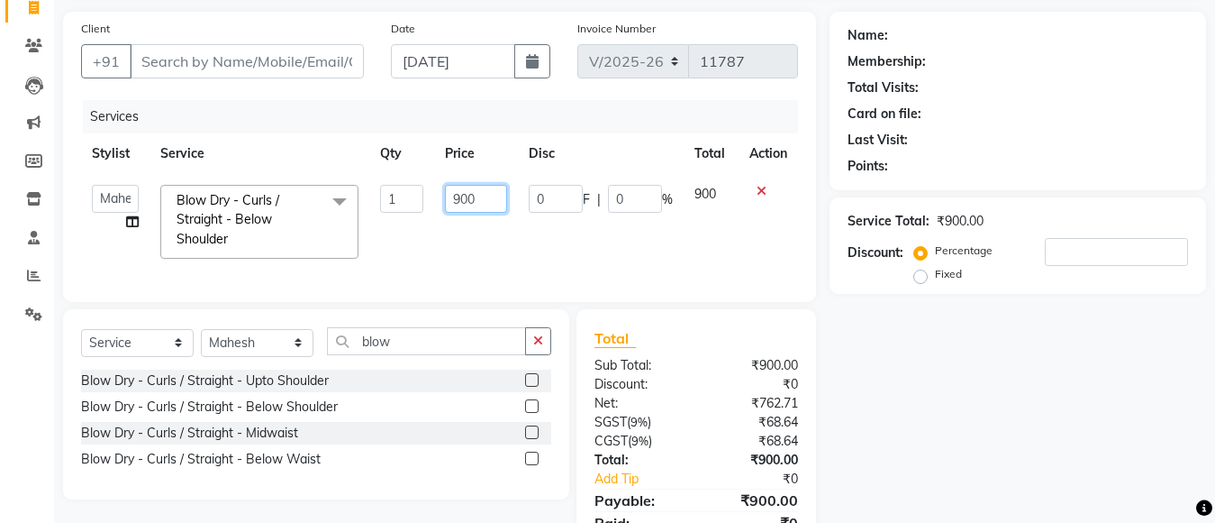
drag, startPoint x: 426, startPoint y: 180, endPoint x: 285, endPoint y: 178, distance: 141.5
click at [354, 170] on table "Stylist Service Qty Price Disc Total Action Aarti [PERSON_NAME] ITWARI [PERSON_…" at bounding box center [439, 201] width 717 height 136
drag, startPoint x: 463, startPoint y: 196, endPoint x: 485, endPoint y: 194, distance: 21.7
click at [485, 193] on input "1000" at bounding box center [476, 199] width 62 height 28
type input "1550"
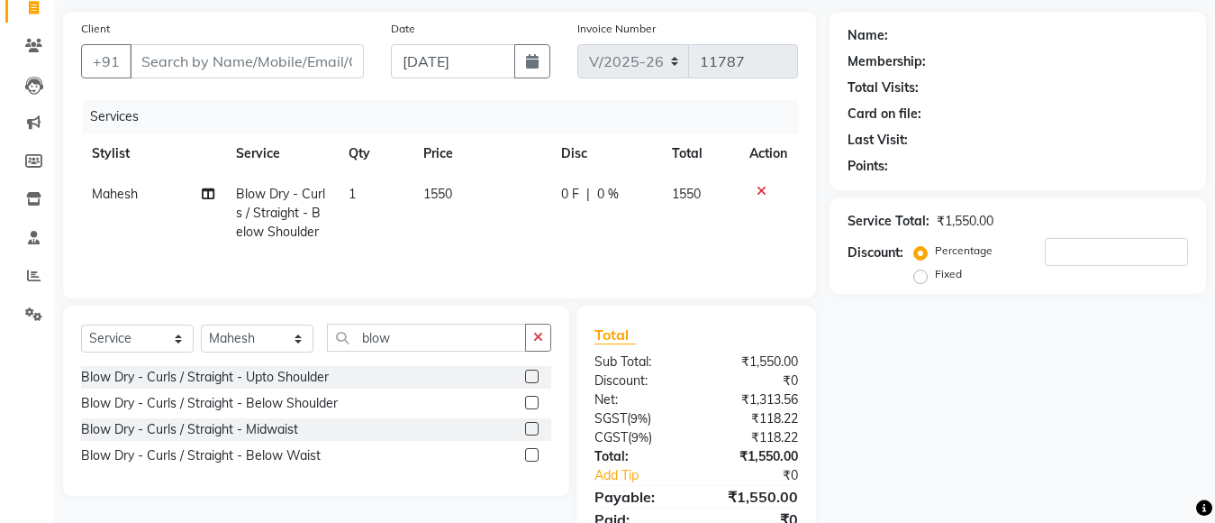
click at [507, 239] on td "1550" at bounding box center [482, 213] width 139 height 78
select select "28201"
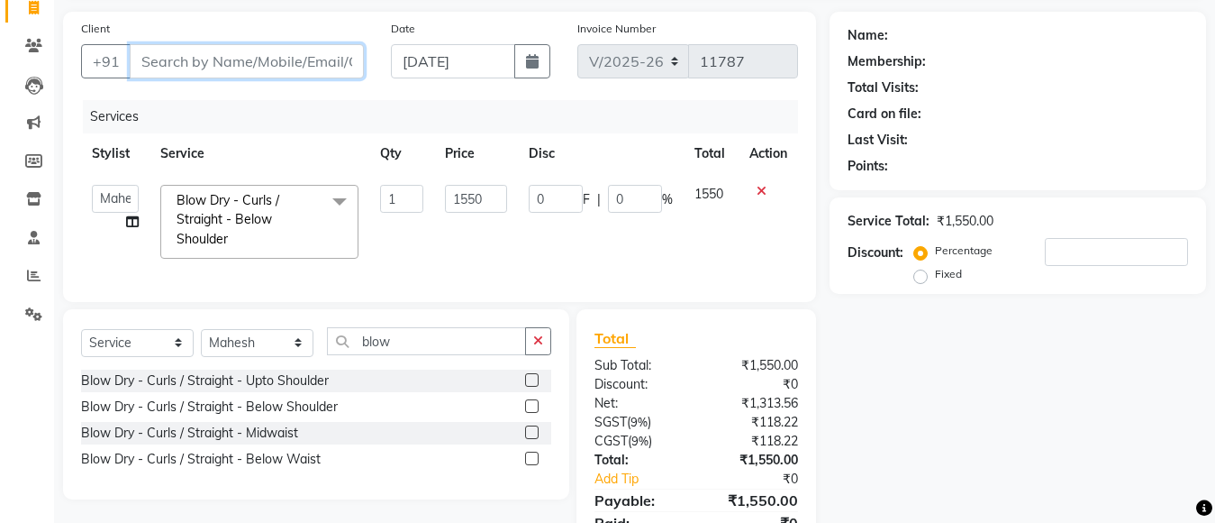
click at [224, 56] on input "Client" at bounding box center [247, 61] width 234 height 34
type input "d"
type input "0"
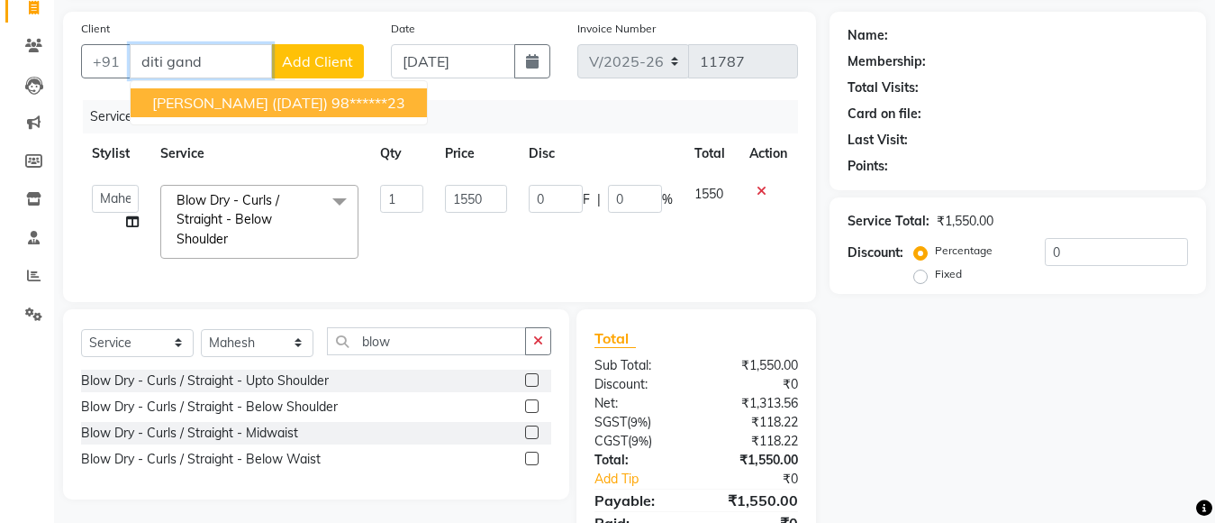
click at [239, 97] on span "[PERSON_NAME] ([DATE])" at bounding box center [240, 103] width 176 height 18
type input "98******23"
type input "310"
type input "20"
select select "1: Object"
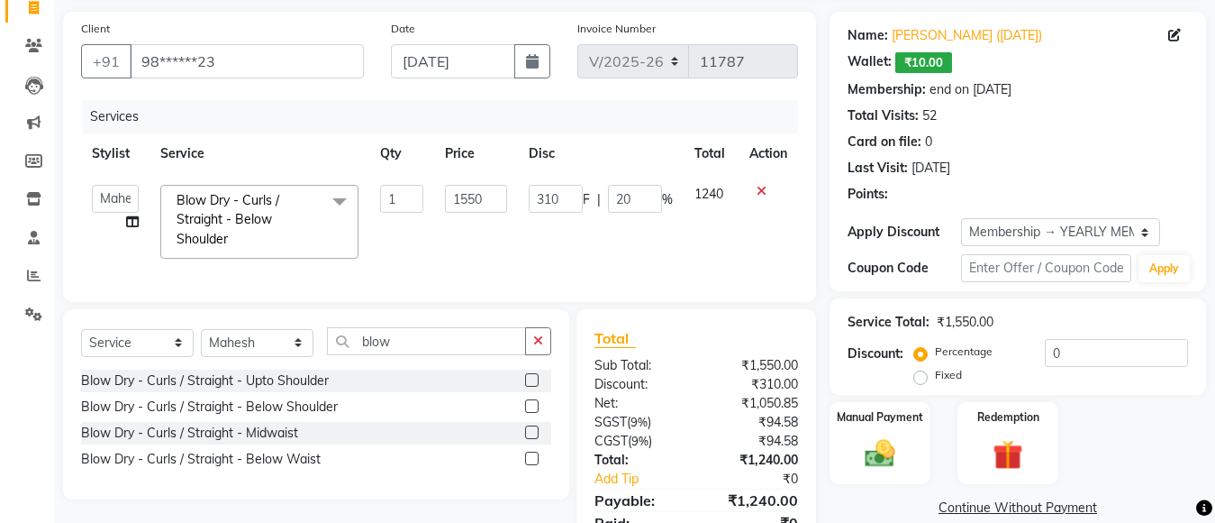
type input "20"
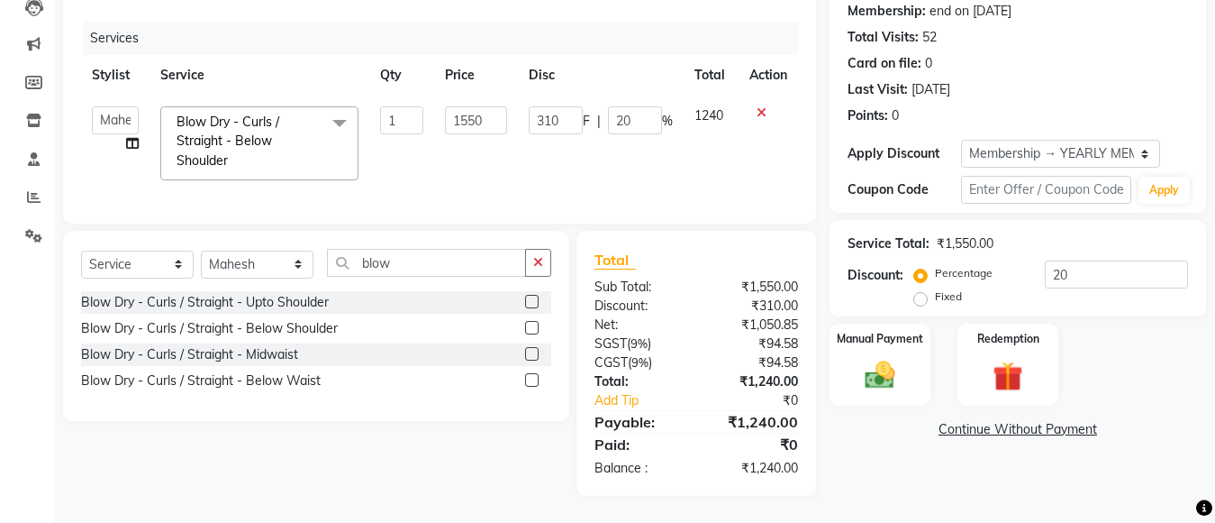
click at [1001, 462] on div "Name: [PERSON_NAME] ([DATE]) Wallet: ₹10.00 Membership: end on [DATE] Total Vis…" at bounding box center [1025, 214] width 390 height 562
click at [900, 361] on img at bounding box center [880, 375] width 50 height 36
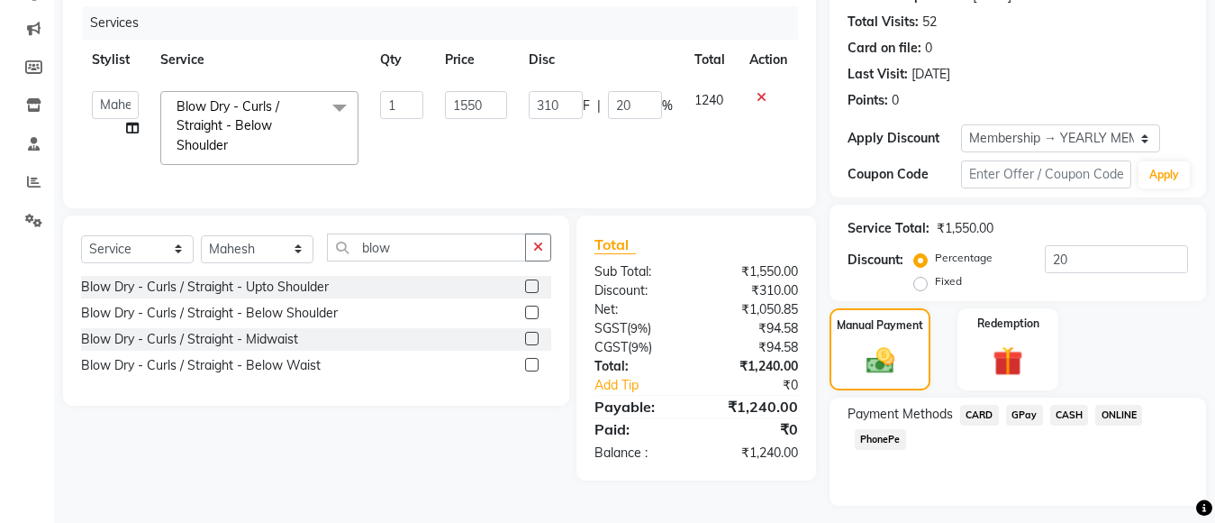
click at [1067, 420] on span "CASH" at bounding box center [1070, 415] width 39 height 21
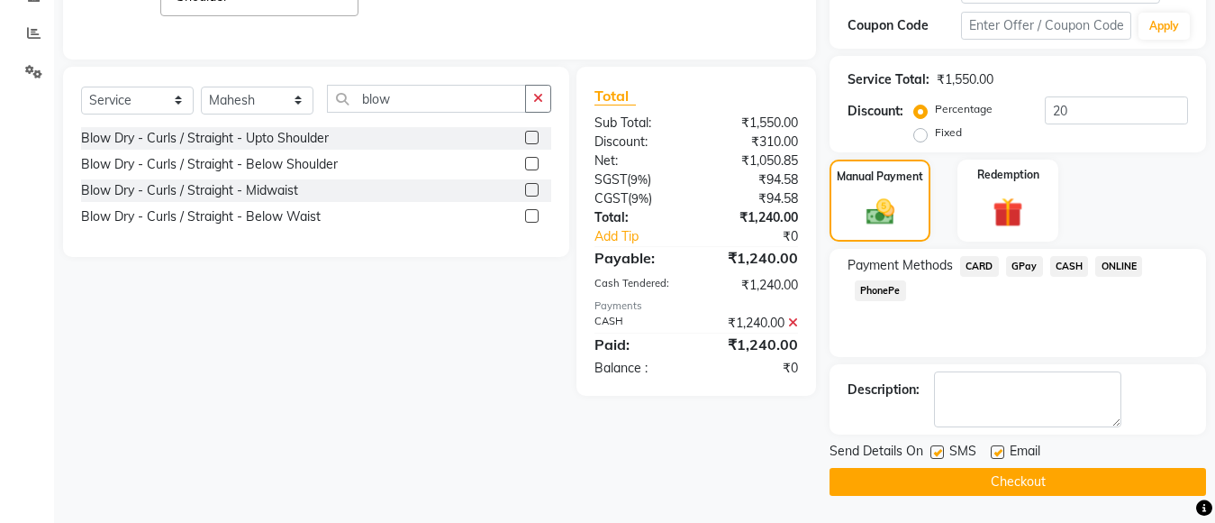
click at [997, 454] on label at bounding box center [998, 452] width 14 height 14
click at [997, 454] on input "checkbox" at bounding box center [997, 453] width 12 height 12
checkbox input "false"
click at [942, 469] on button "Checkout" at bounding box center [1018, 482] width 377 height 28
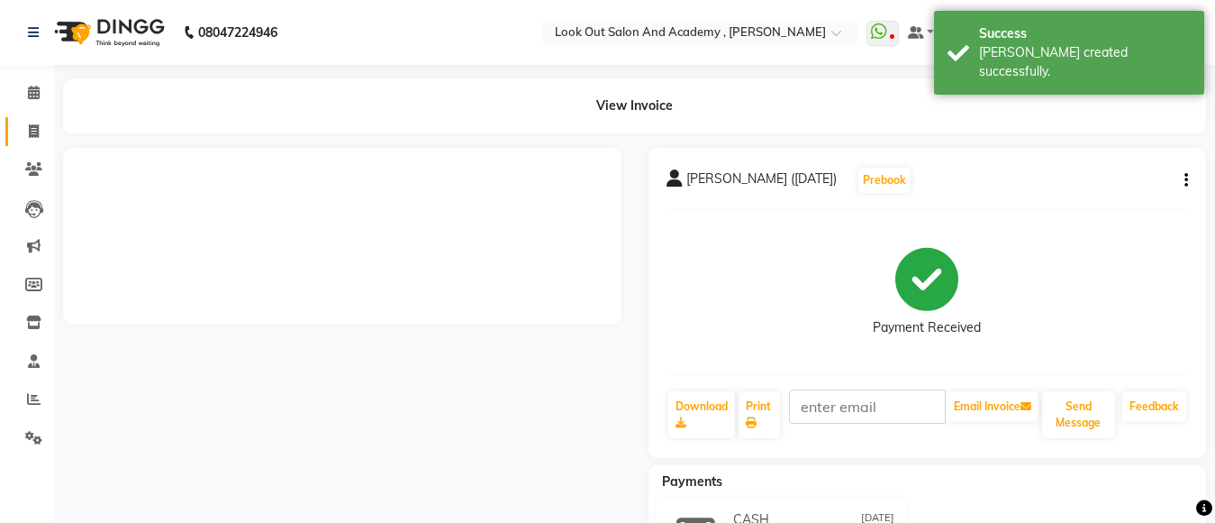
click at [30, 124] on icon at bounding box center [34, 131] width 10 height 14
select select "service"
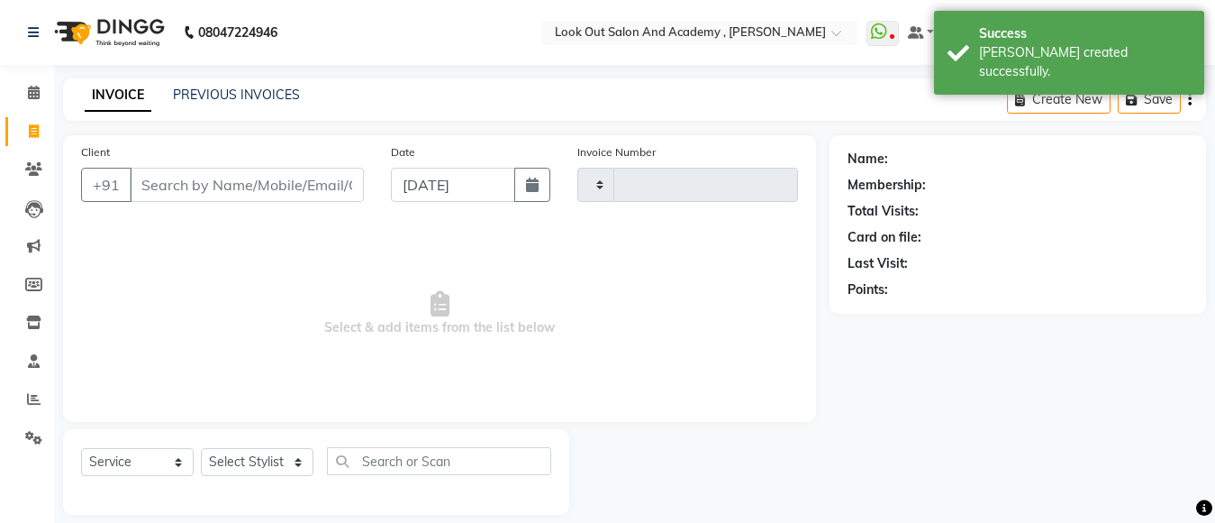
scroll to position [19, 0]
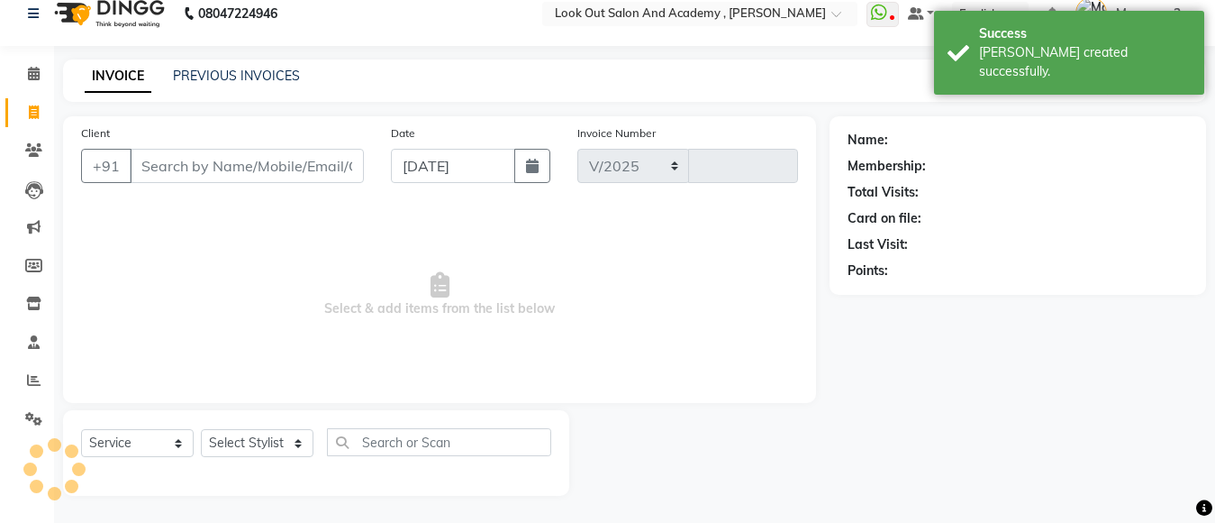
select select "4708"
type input "11789"
drag, startPoint x: 193, startPoint y: 143, endPoint x: 196, endPoint y: 153, distance: 10.3
click at [193, 142] on div "Client +91" at bounding box center [223, 160] width 310 height 74
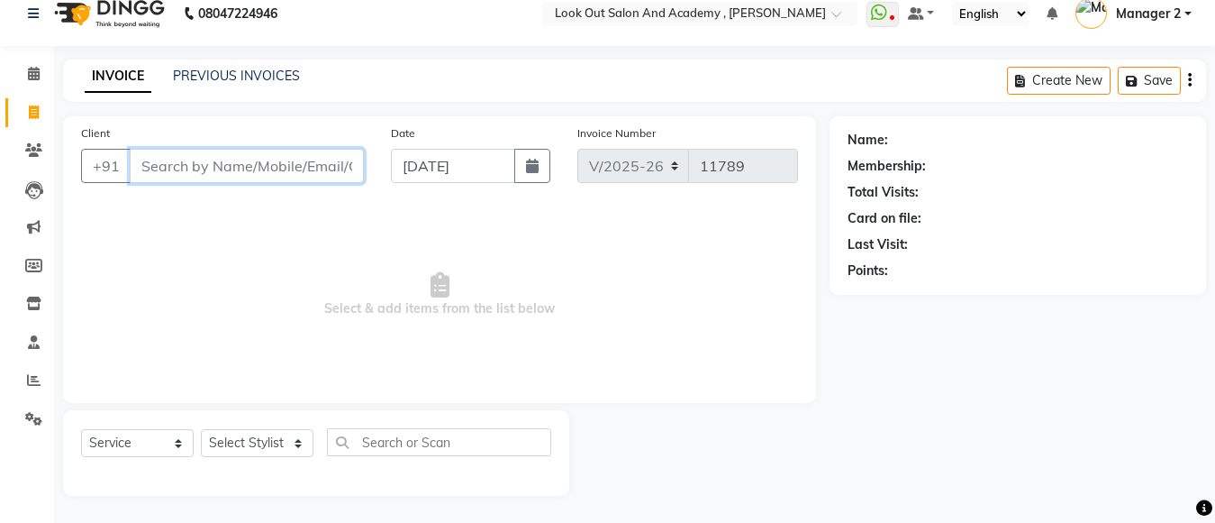
click at [208, 163] on input "Client" at bounding box center [247, 166] width 234 height 34
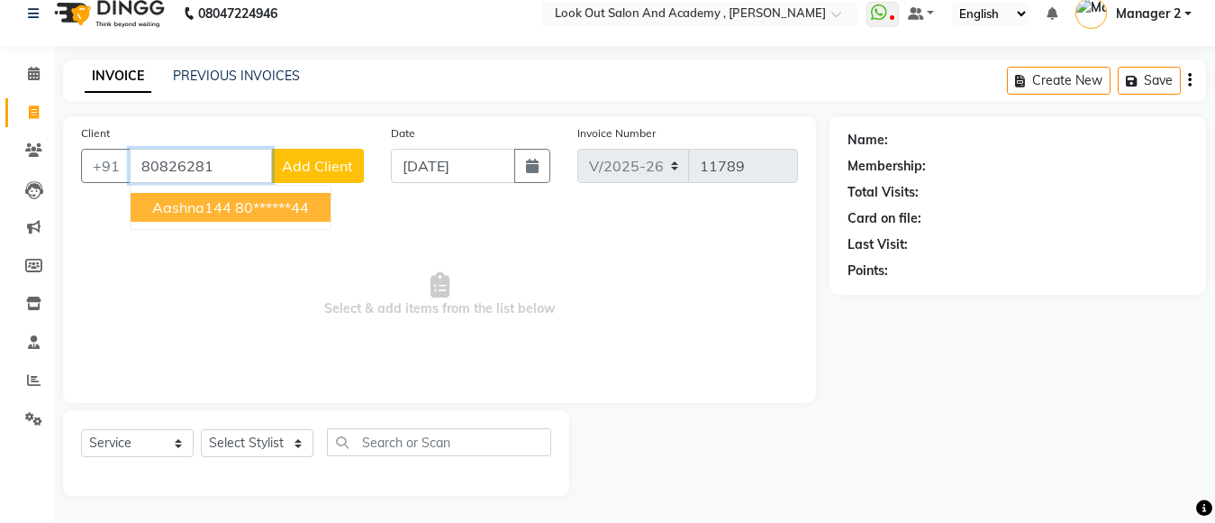
click at [253, 217] on button "aashna144 80******44" at bounding box center [231, 207] width 200 height 29
type input "80******44"
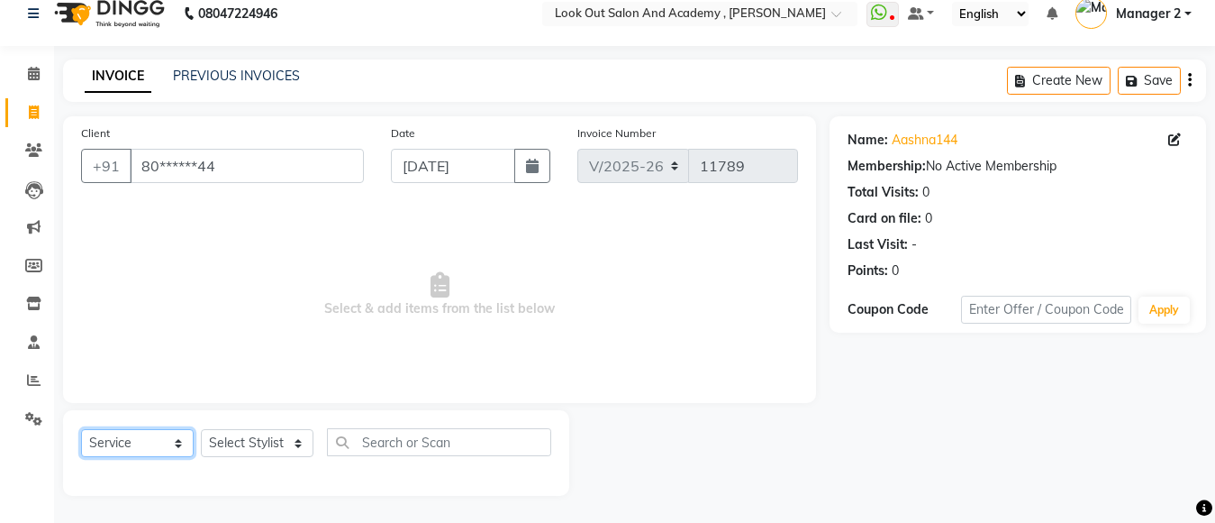
drag, startPoint x: 122, startPoint y: 446, endPoint x: 132, endPoint y: 430, distance: 19.0
click at [123, 446] on select "Select Service Product Membership Package Voucher Prepaid Gift Card" at bounding box center [137, 443] width 113 height 28
select select "product"
click at [81, 429] on select "Select Service Product Membership Package Voucher Prepaid Gift Card" at bounding box center [137, 443] width 113 height 28
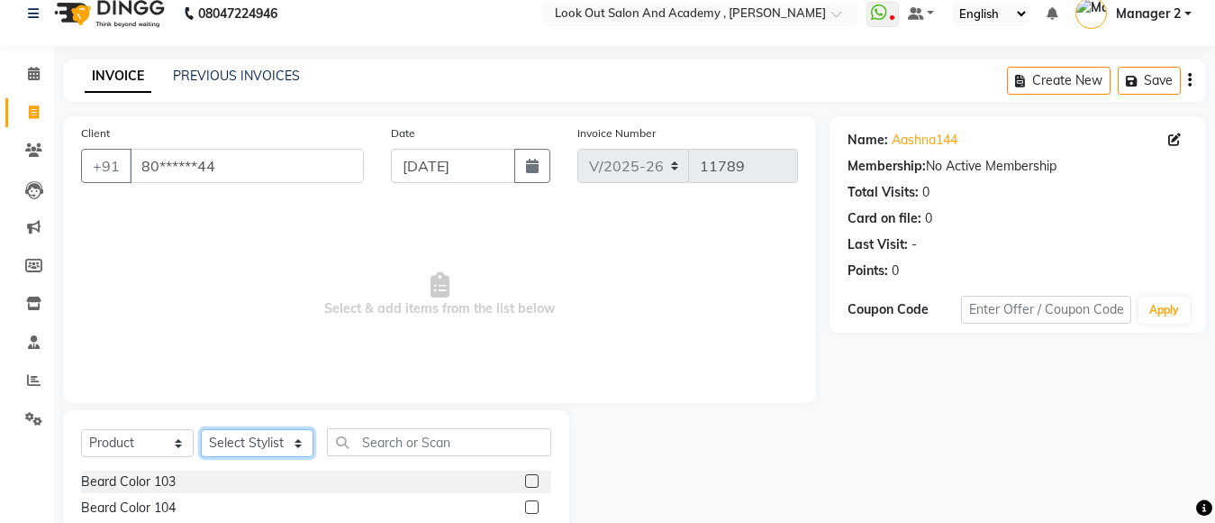
click at [235, 451] on select "Select Stylist Aarti [PERSON_NAME] ITWARI [PERSON_NAME] Ayan [PERSON_NAME] DISH…" at bounding box center [257, 443] width 113 height 28
select select "28287"
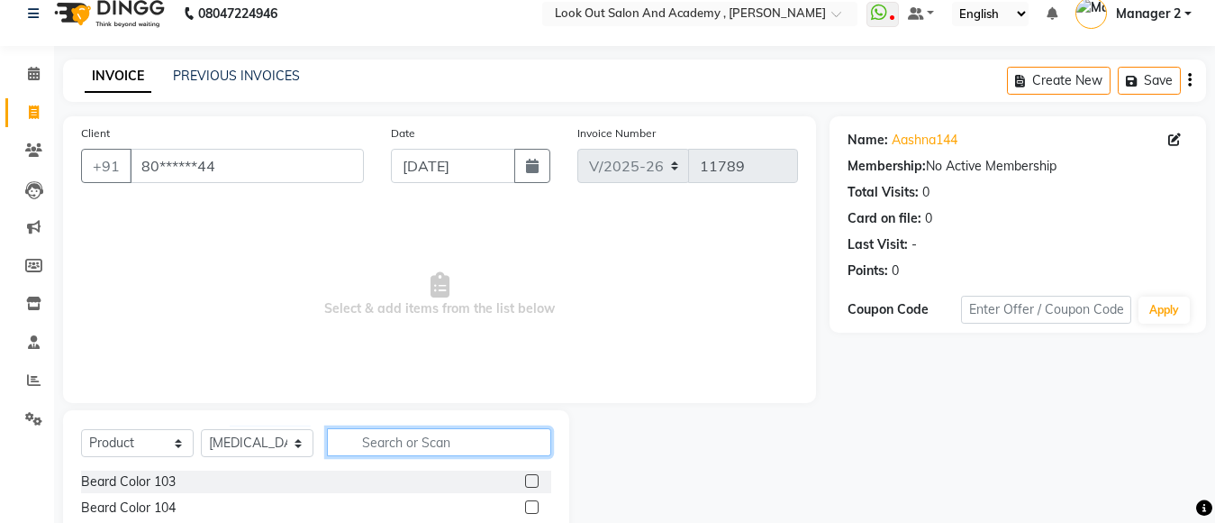
click at [393, 430] on input "text" at bounding box center [439, 442] width 224 height 28
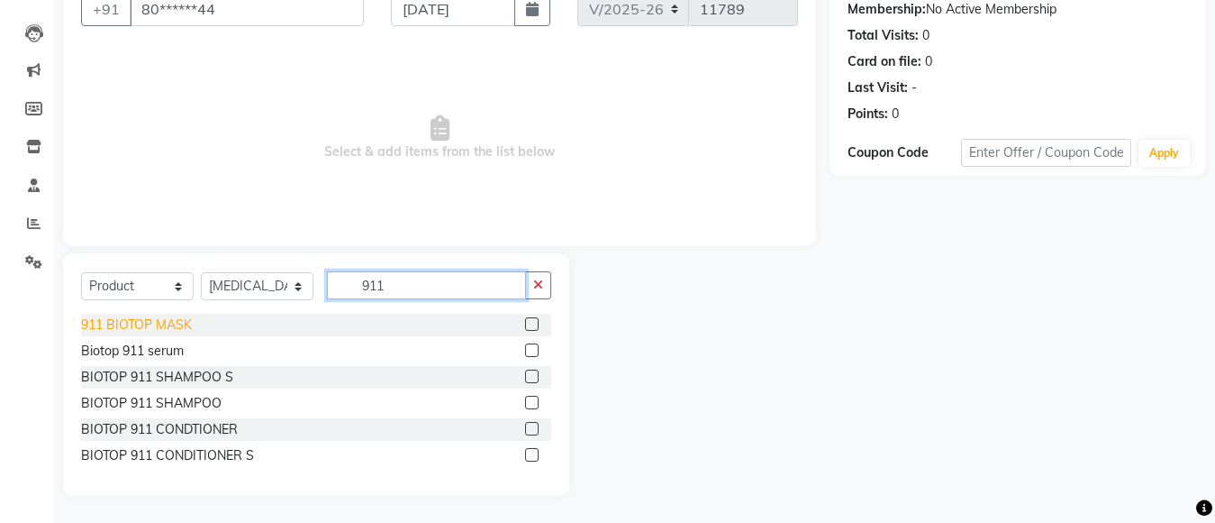
type input "911"
click at [172, 323] on div "911 BIOTOP MASK" at bounding box center [136, 324] width 111 height 19
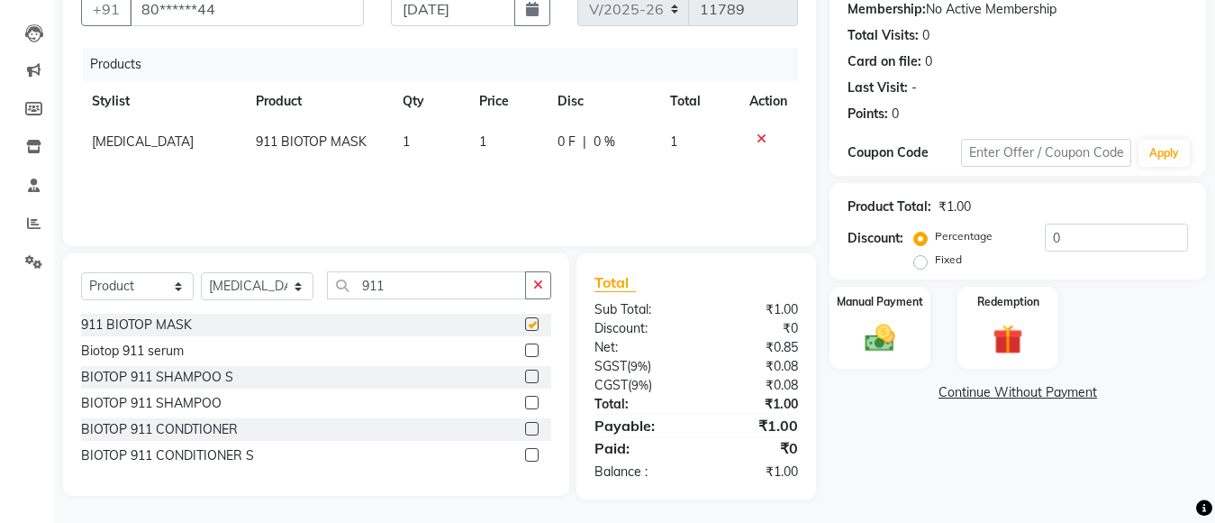
checkbox input "false"
drag, startPoint x: 476, startPoint y: 147, endPoint x: 491, endPoint y: 145, distance: 15.4
click at [480, 147] on td "1" at bounding box center [508, 142] width 78 height 41
select select "28287"
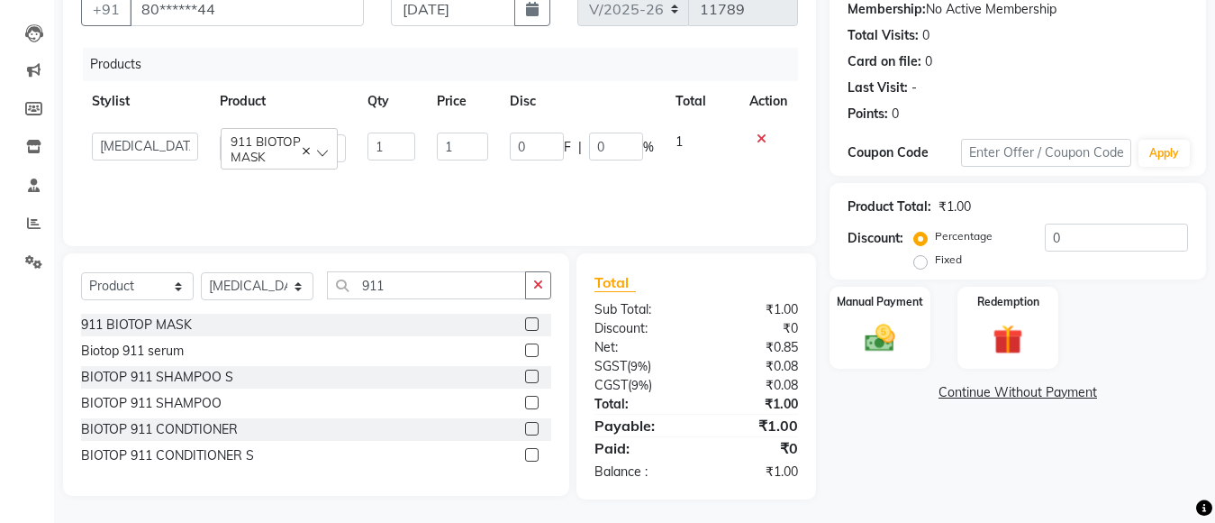
click at [491, 145] on td "1" at bounding box center [462, 147] width 73 height 51
click at [465, 147] on input "1" at bounding box center [462, 146] width 51 height 28
drag, startPoint x: 467, startPoint y: 147, endPoint x: 370, endPoint y: 171, distance: 99.4
click at [379, 167] on tr "Aarti [PERSON_NAME] ITWARI [PERSON_NAME] Ayan [PERSON_NAME] DISHA H [PERSON_NAM…" at bounding box center [439, 147] width 717 height 51
type input "2511"
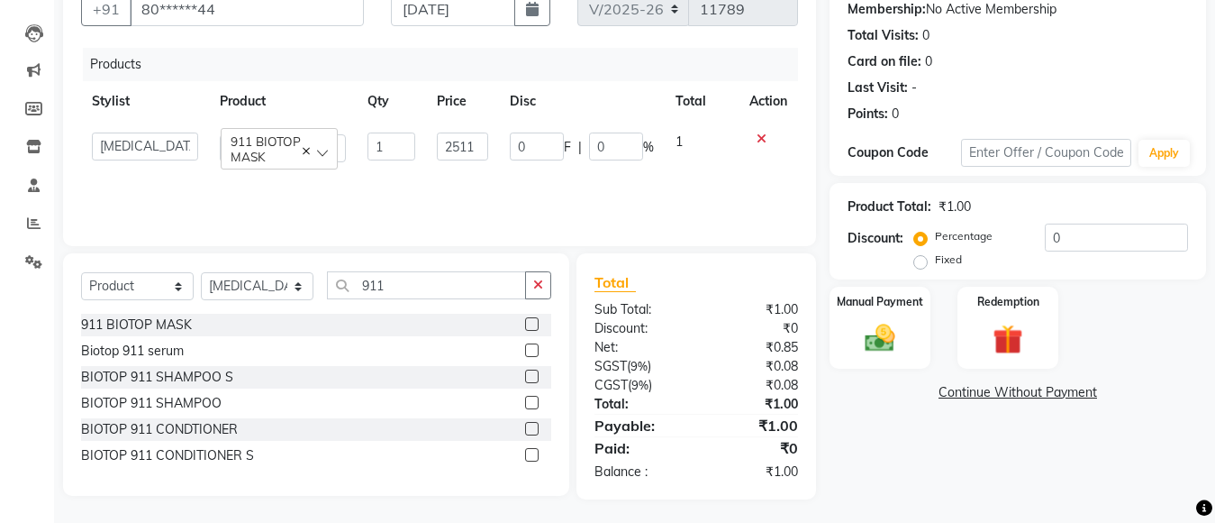
click at [538, 194] on div "Products Stylist Product Qty Price Disc Total Action Aarti [PERSON_NAME] ITWARI…" at bounding box center [439, 138] width 717 height 180
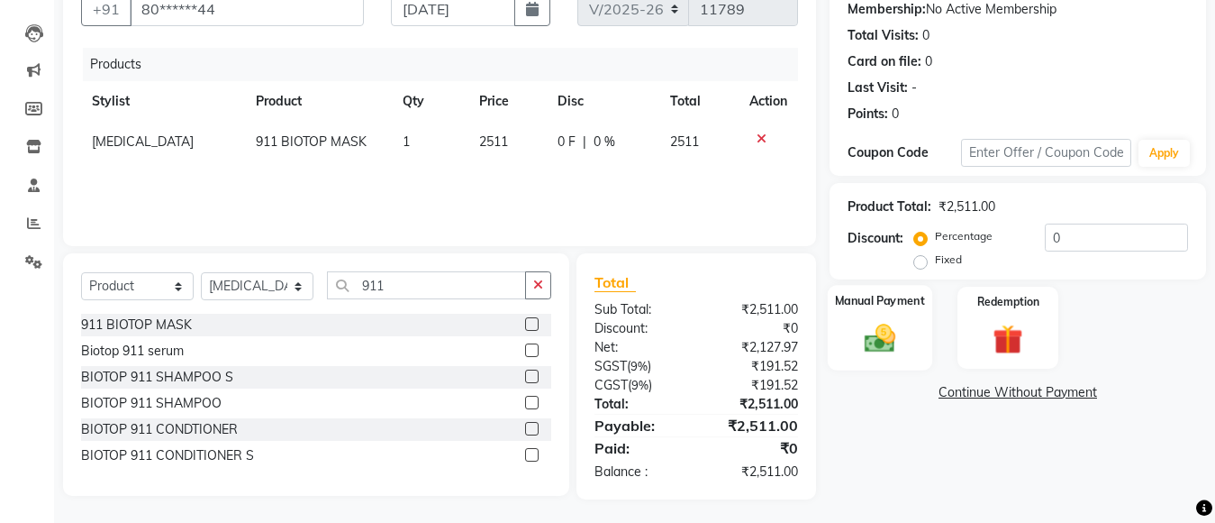
click at [884, 339] on img at bounding box center [880, 338] width 50 height 36
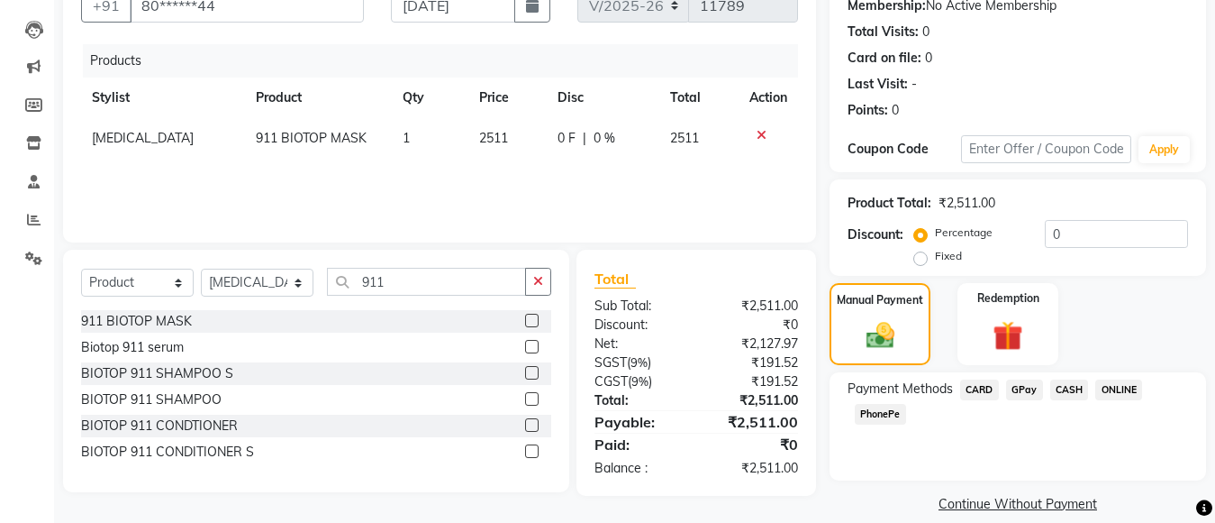
click at [1027, 387] on span "GPay" at bounding box center [1024, 389] width 37 height 21
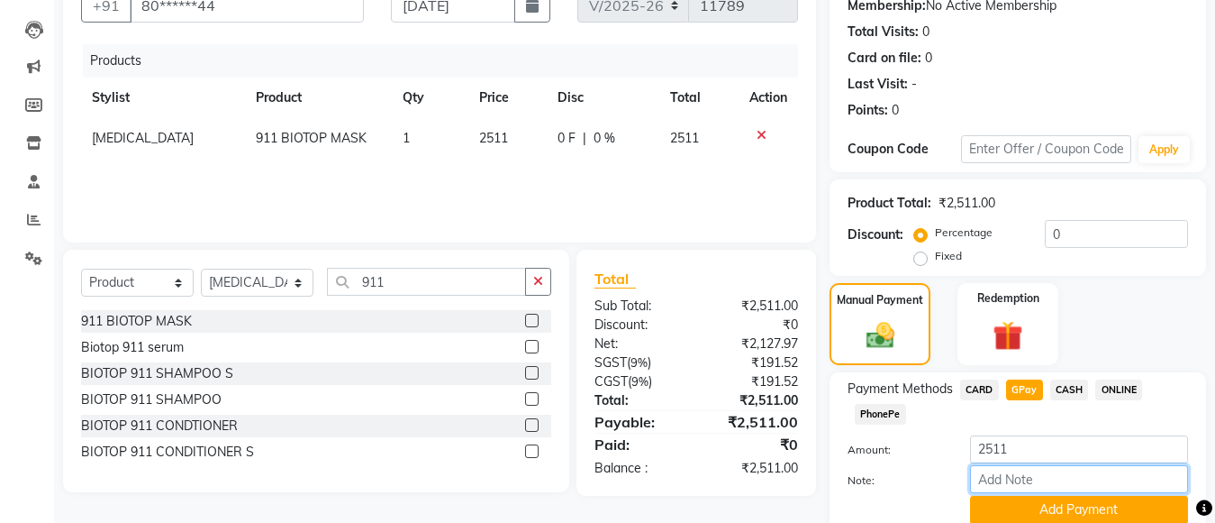
drag, startPoint x: 1038, startPoint y: 487, endPoint x: 1044, endPoint y: 476, distance: 12.5
click at [1039, 486] on input "Note:" at bounding box center [1079, 479] width 218 height 28
type input "nisrag mom"
click at [1068, 503] on button "Add Payment" at bounding box center [1079, 510] width 218 height 28
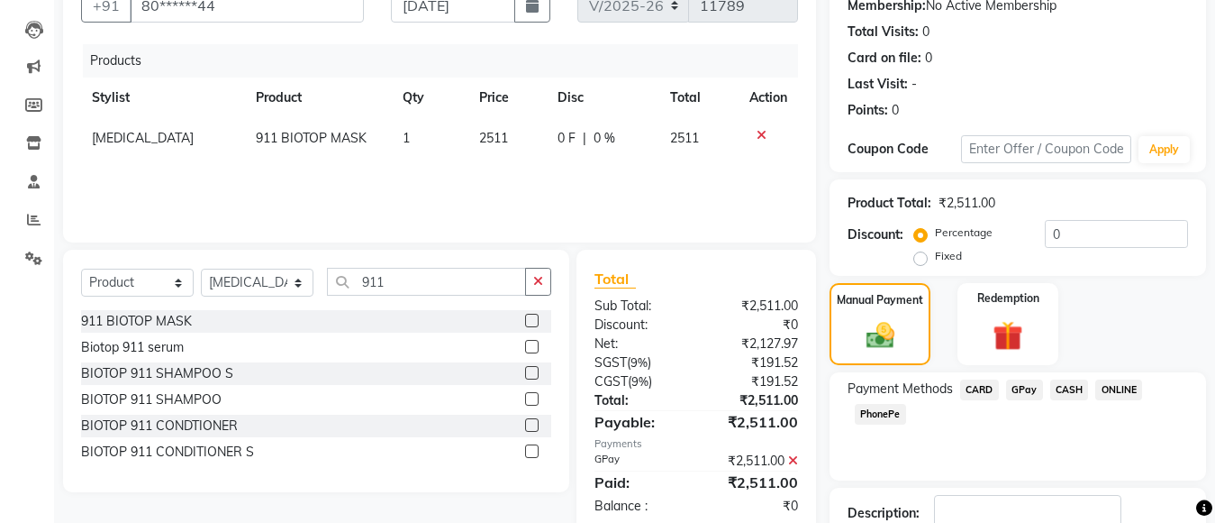
checkbox input "false"
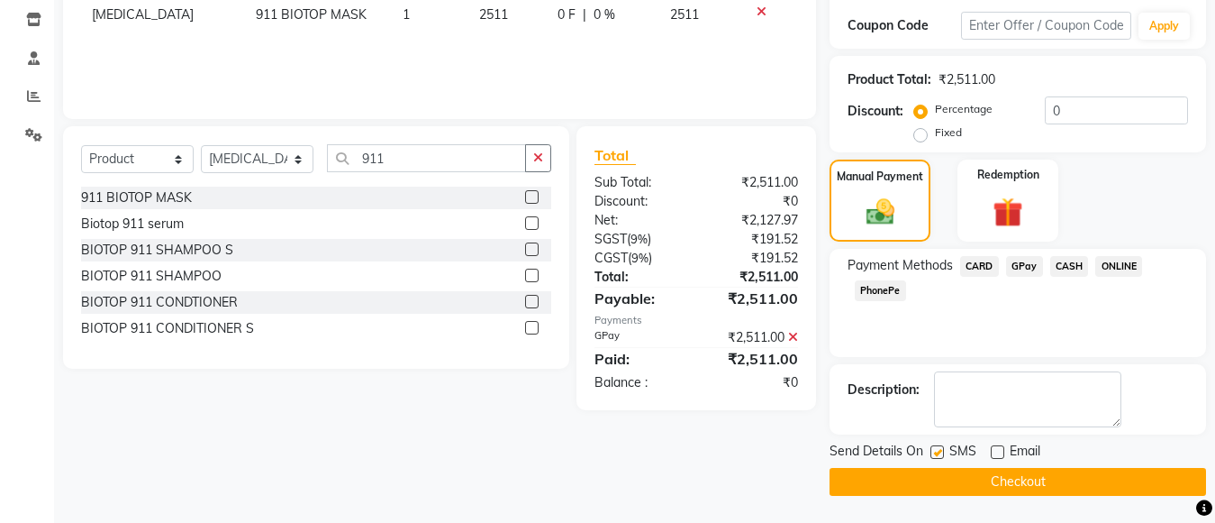
click at [1003, 479] on button "Checkout" at bounding box center [1018, 482] width 377 height 28
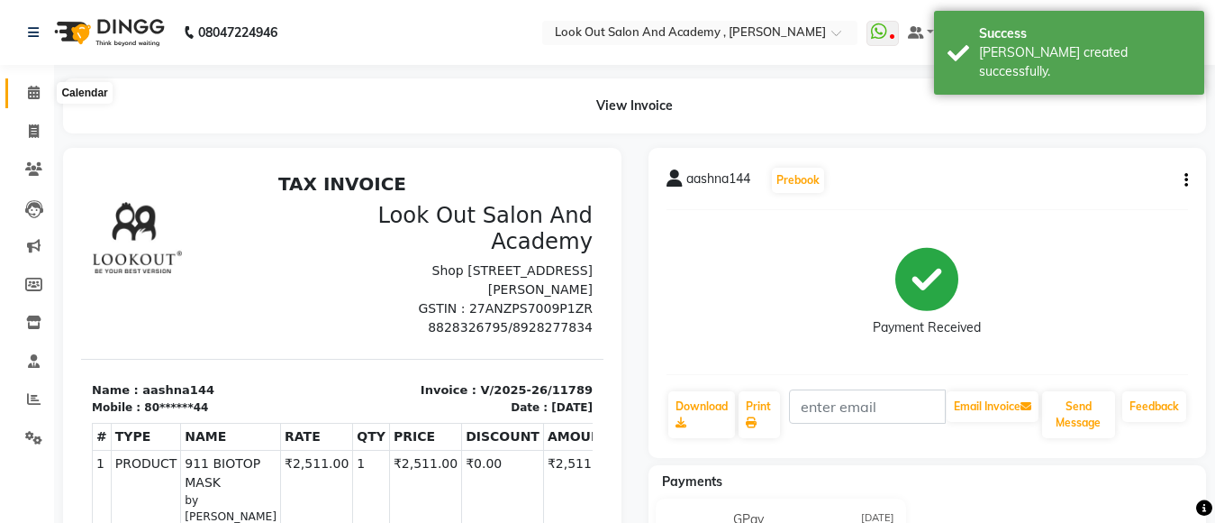
click at [41, 90] on span at bounding box center [34, 93] width 32 height 21
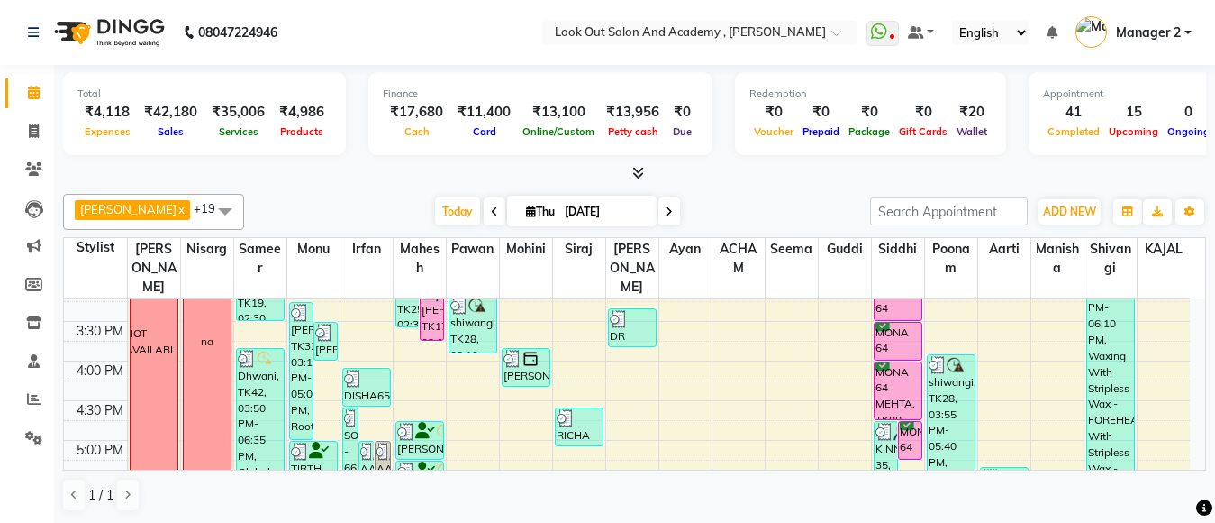
scroll to position [541, 0]
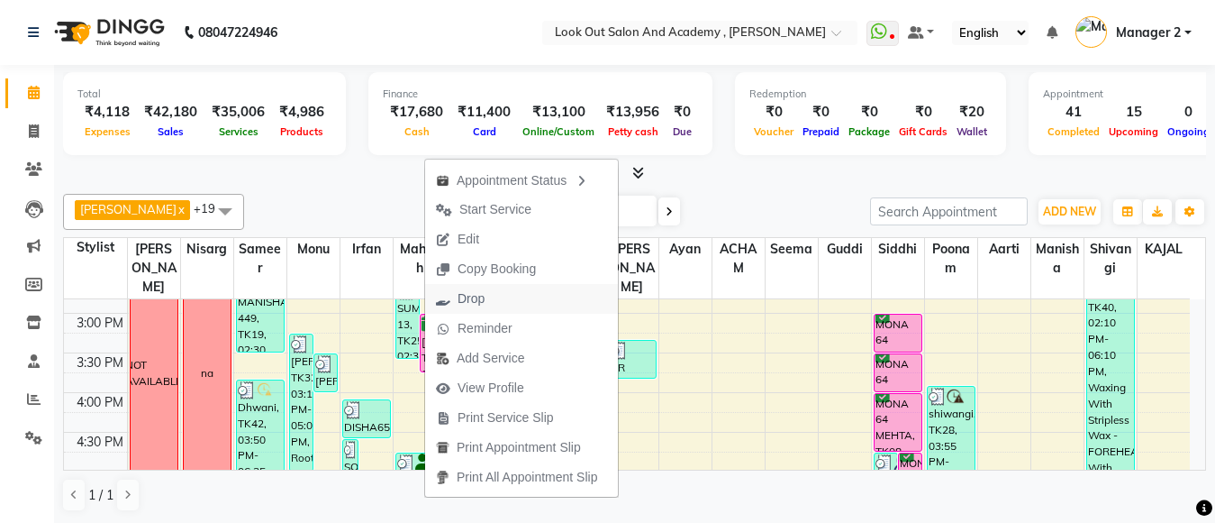
click at [469, 296] on span "Drop" at bounding box center [471, 298] width 27 height 19
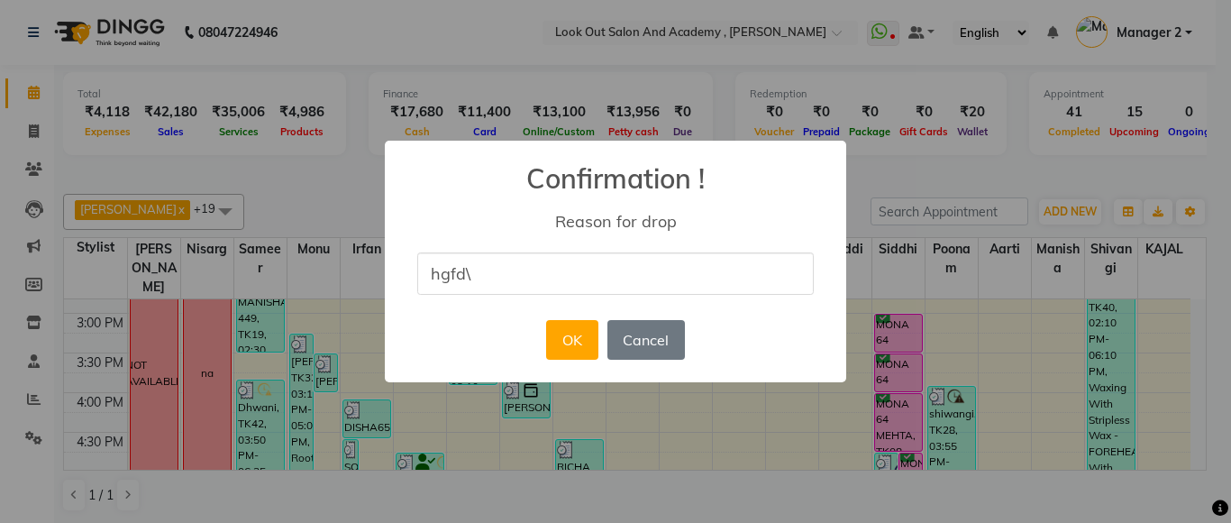
type input "hgfd\"
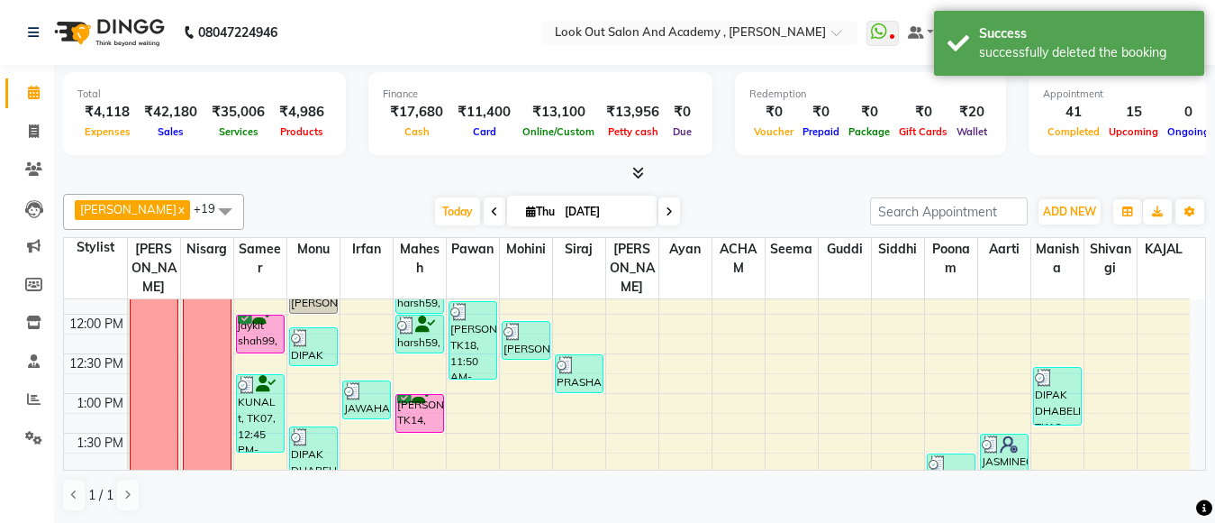
scroll to position [270, 0]
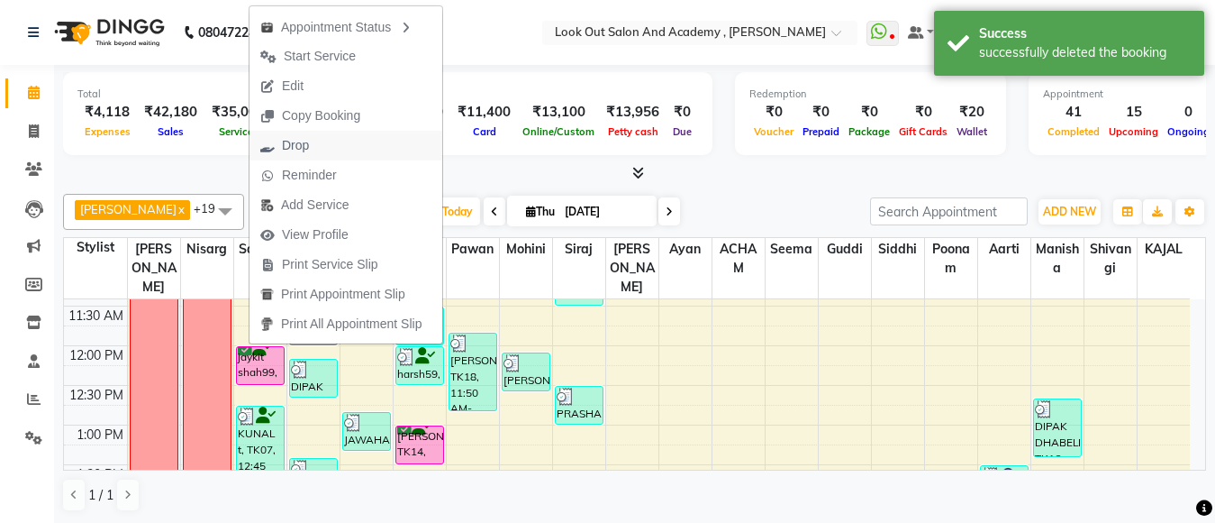
click at [305, 141] on span "Drop" at bounding box center [295, 145] width 27 height 19
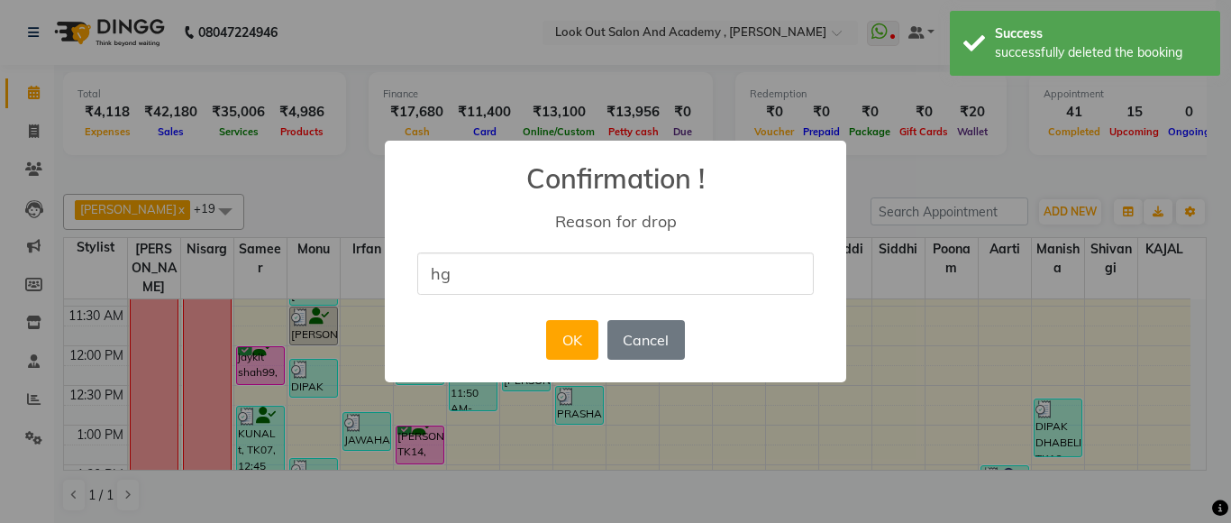
type input "hg"
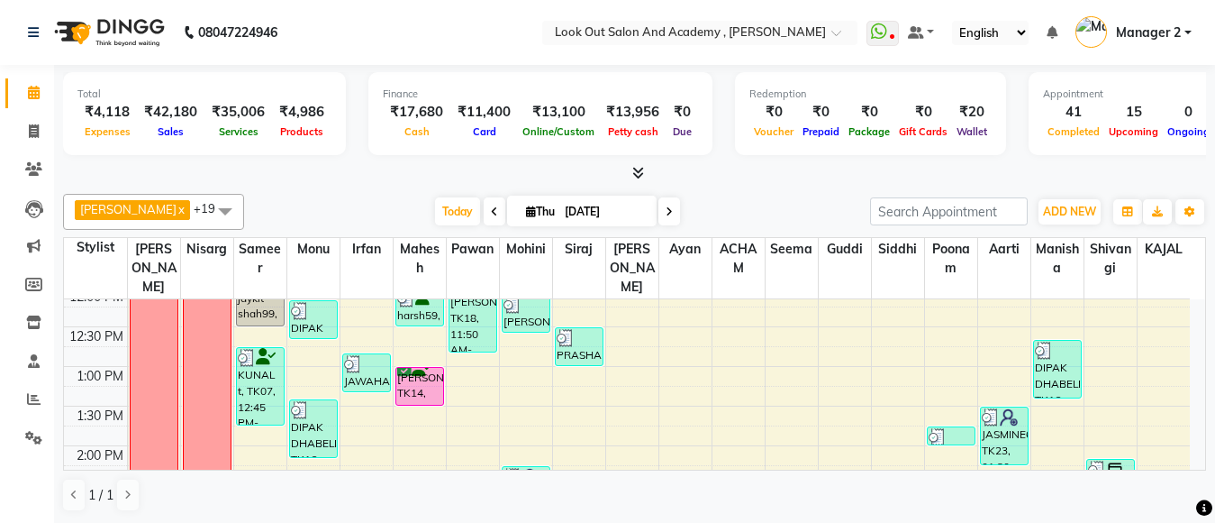
scroll to position [360, 0]
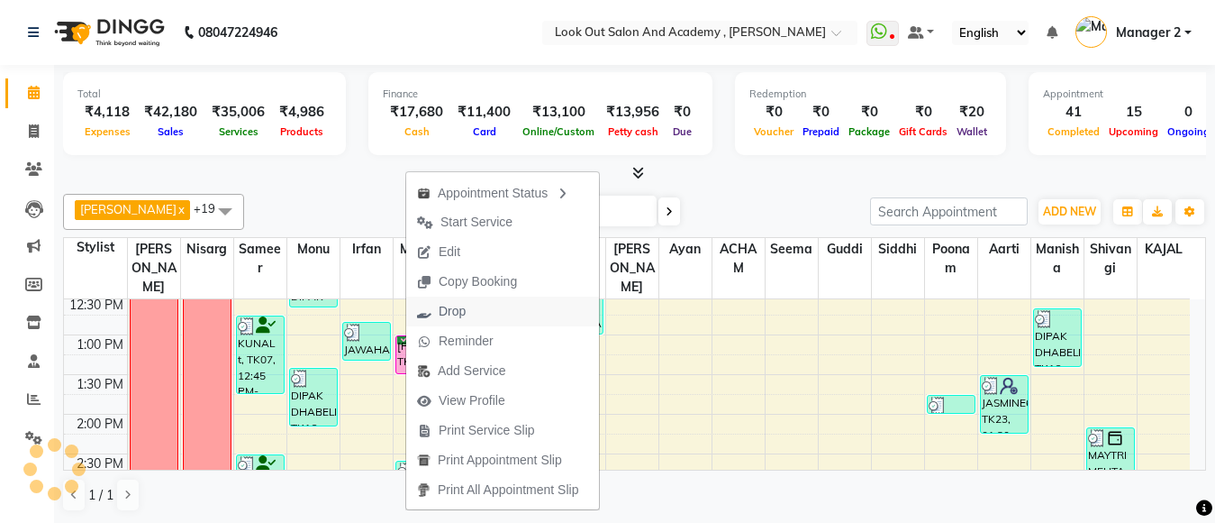
click at [444, 308] on span "Drop" at bounding box center [452, 311] width 27 height 19
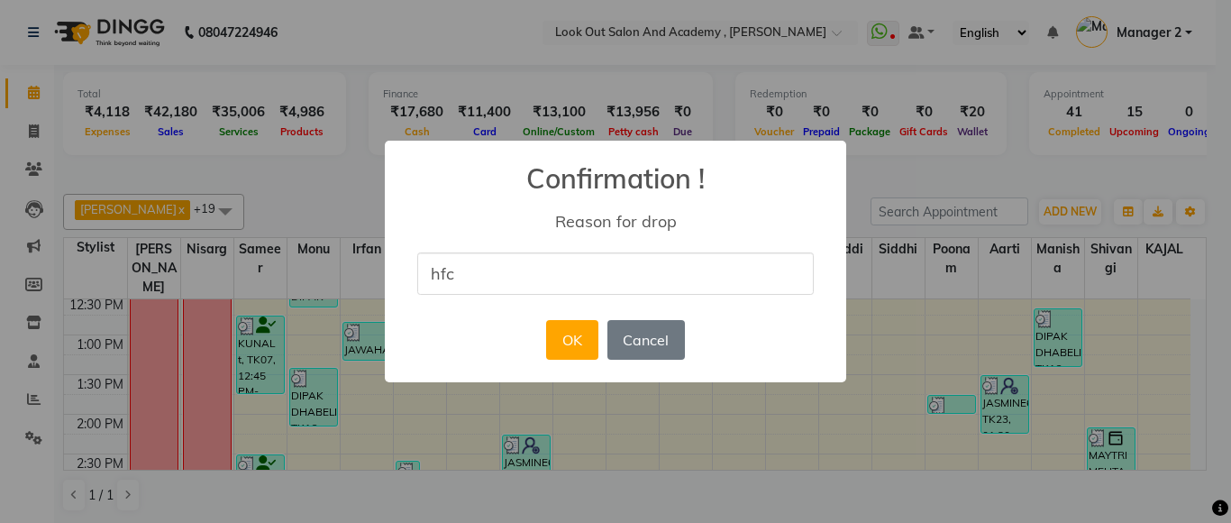
type input "hfc"
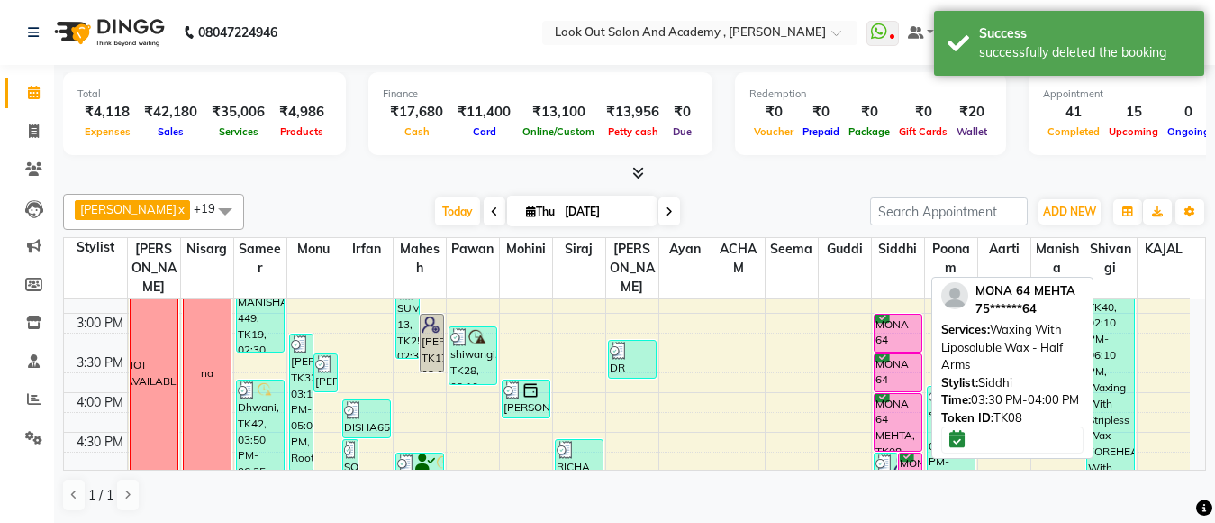
scroll to position [451, 0]
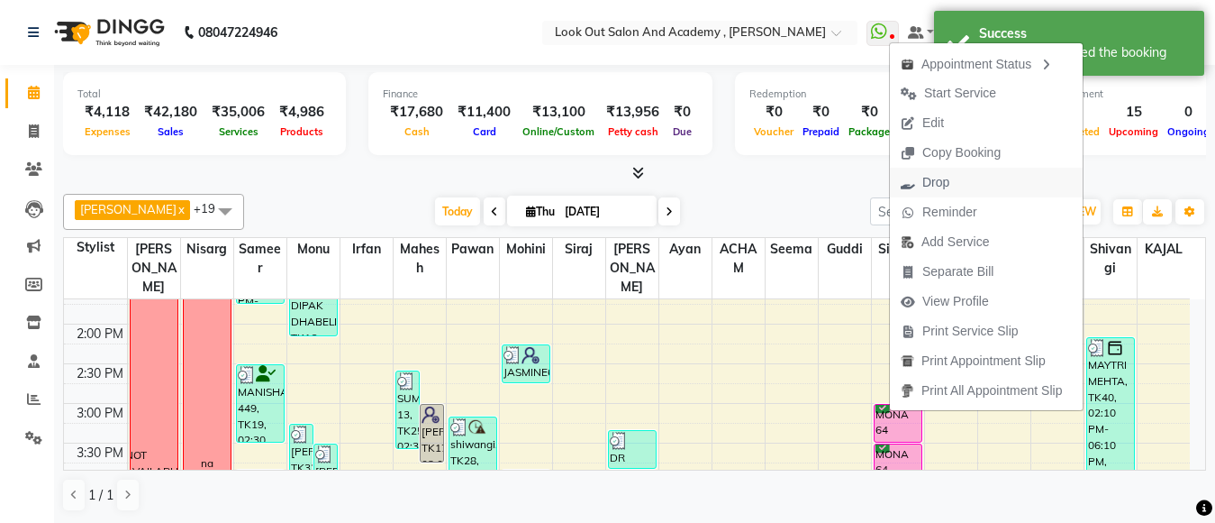
click at [954, 184] on span "Drop" at bounding box center [925, 183] width 70 height 30
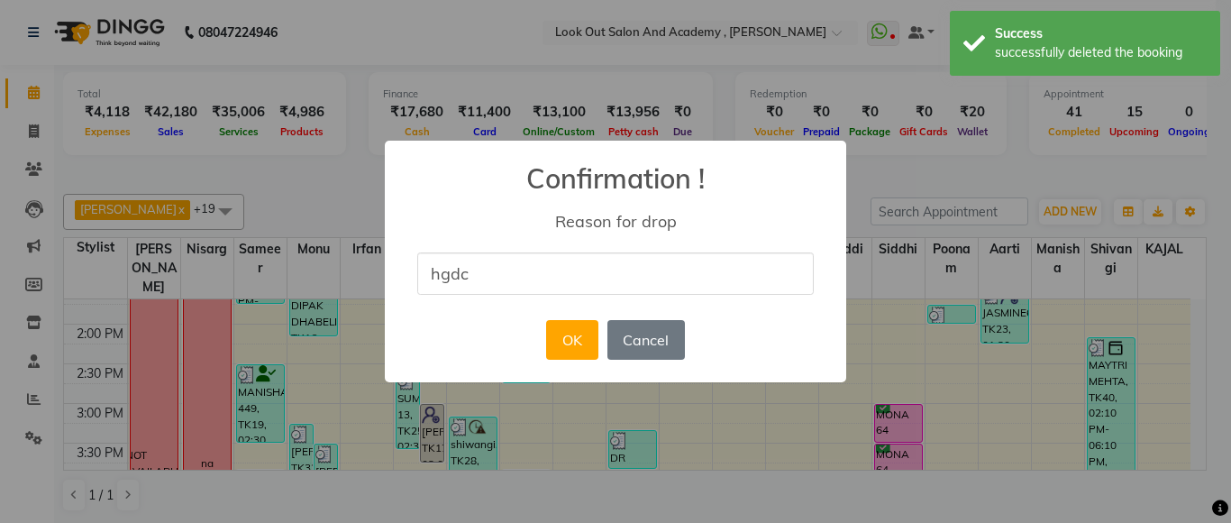
type input "hgdc"
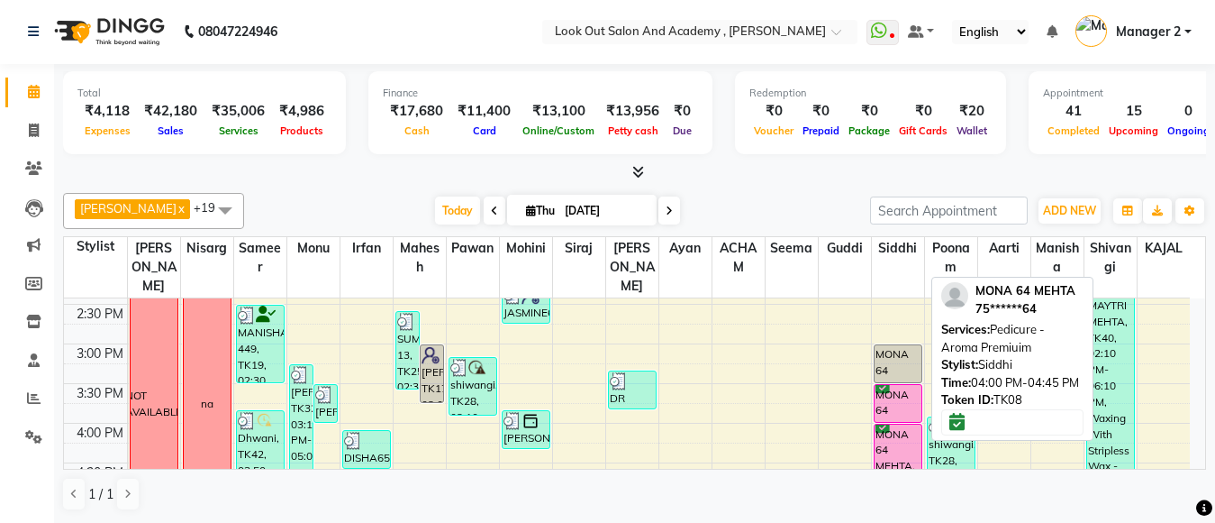
scroll to position [541, 0]
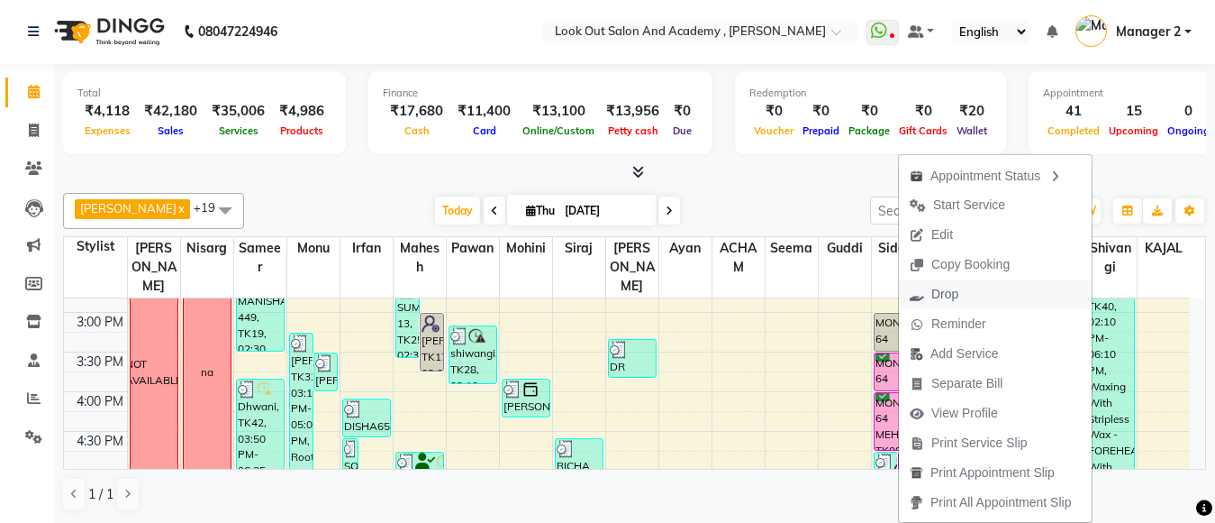
click at [938, 290] on span "Drop" at bounding box center [945, 294] width 27 height 19
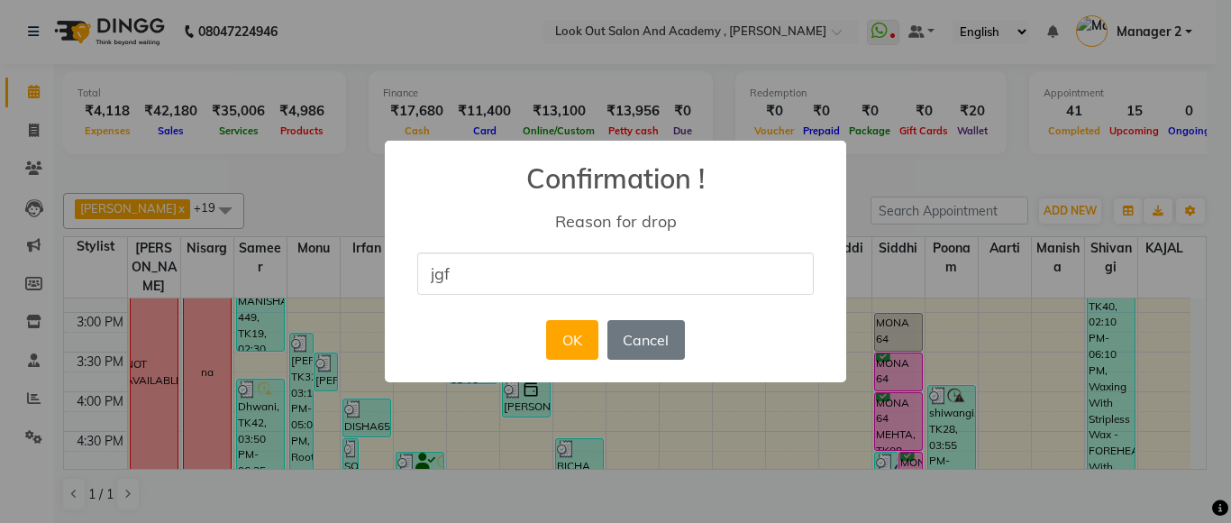
type input "jgf"
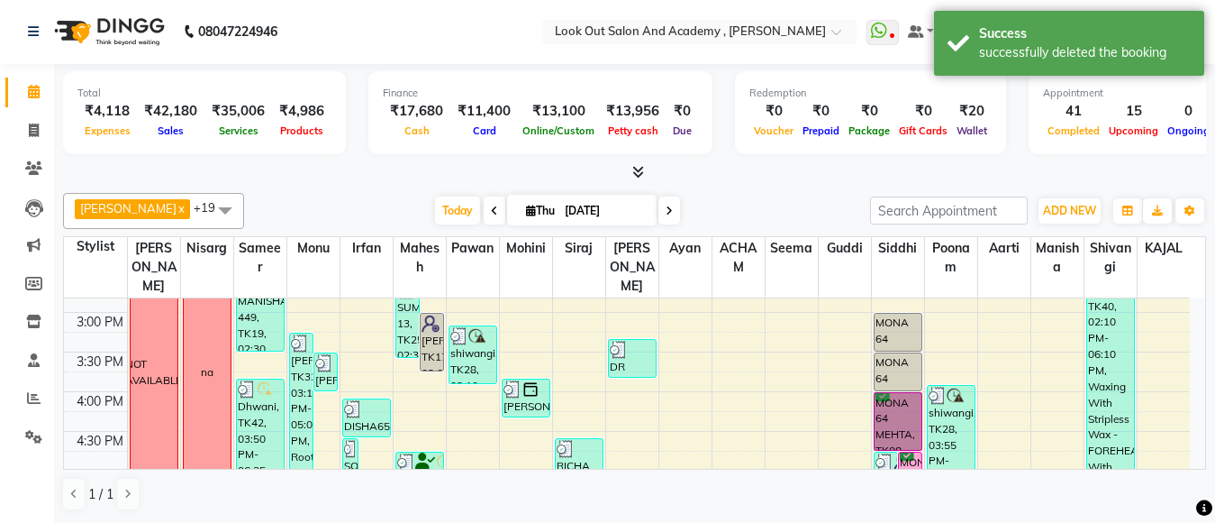
drag, startPoint x: 933, startPoint y: 305, endPoint x: 904, endPoint y: 395, distance: 93.7
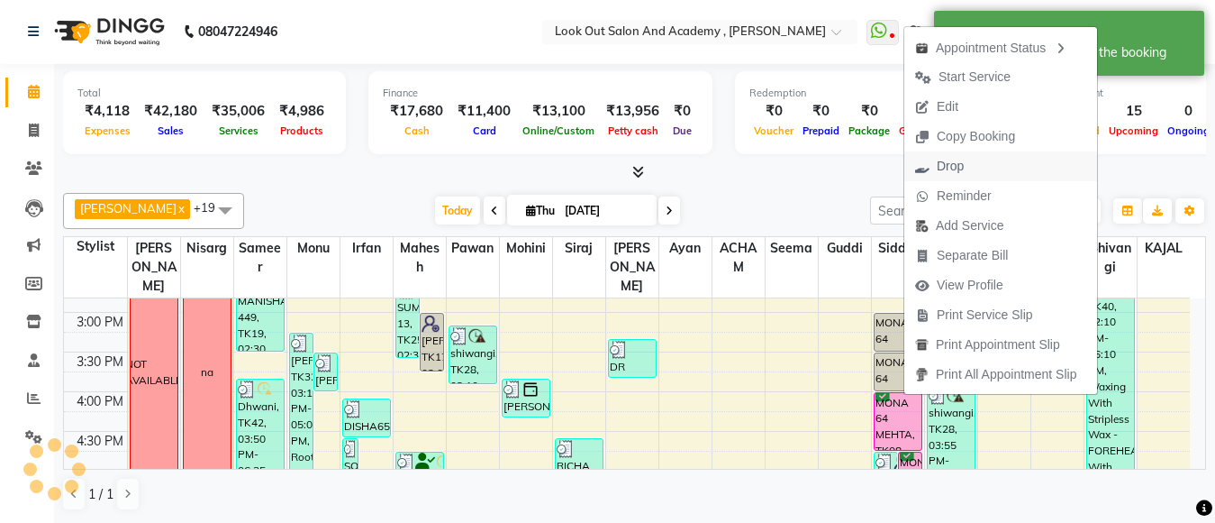
click at [937, 161] on span "Drop" at bounding box center [950, 166] width 27 height 19
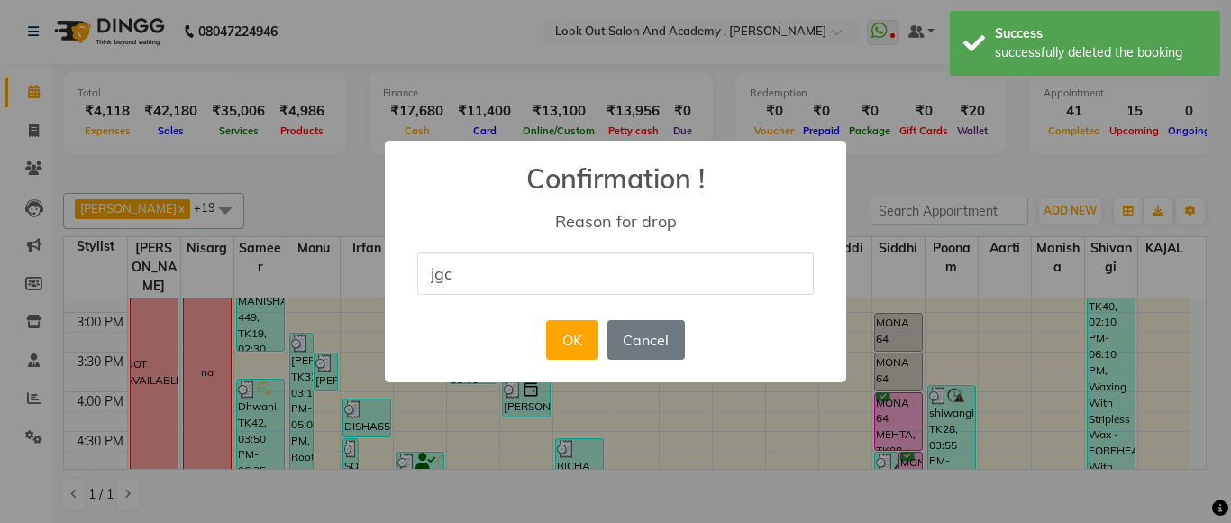
type input "jgc"
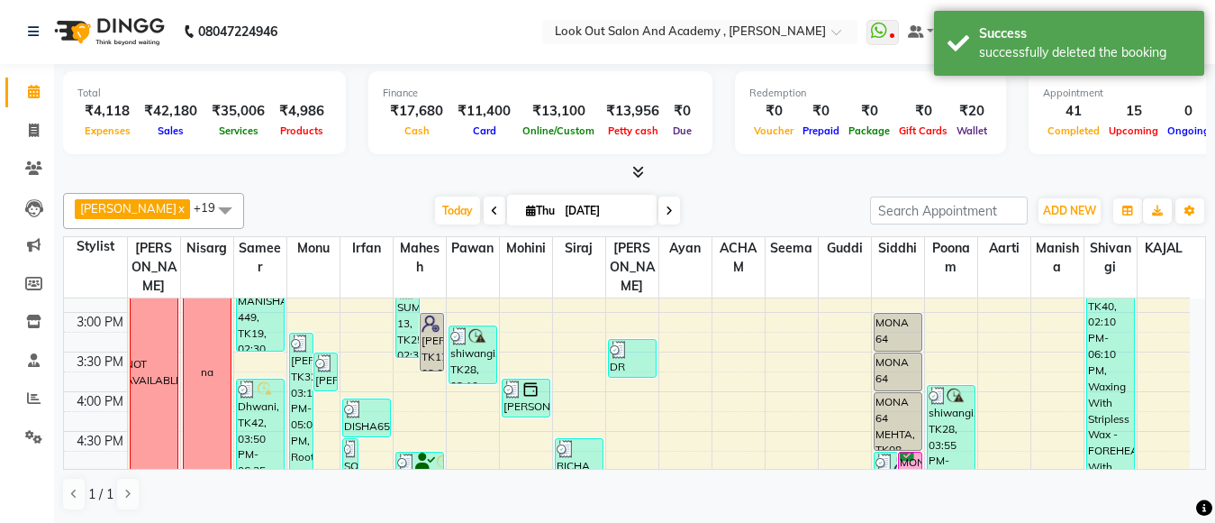
scroll to position [631, 0]
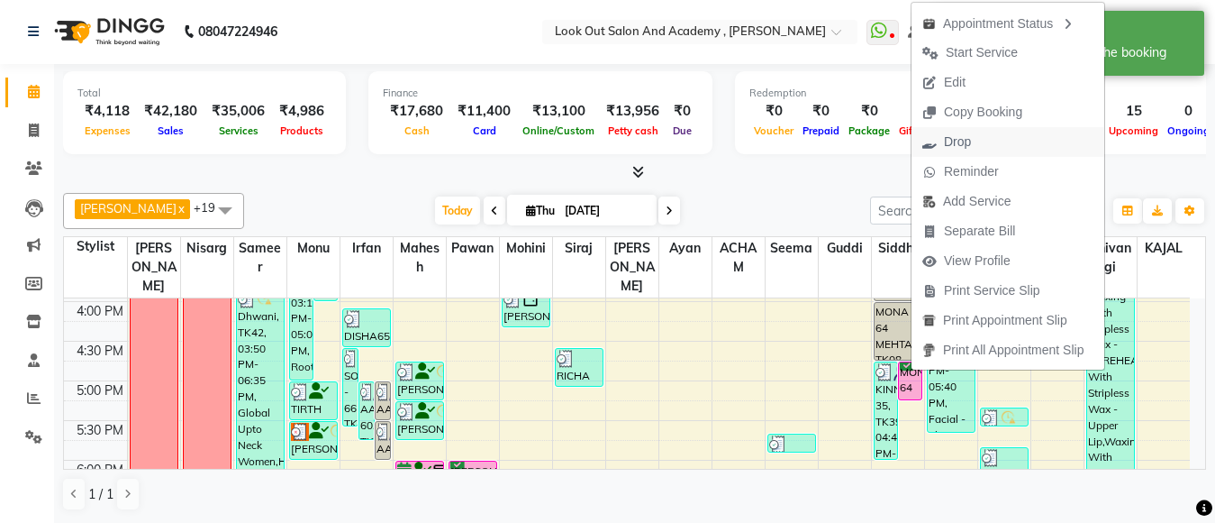
click at [947, 141] on span "Drop" at bounding box center [957, 141] width 27 height 19
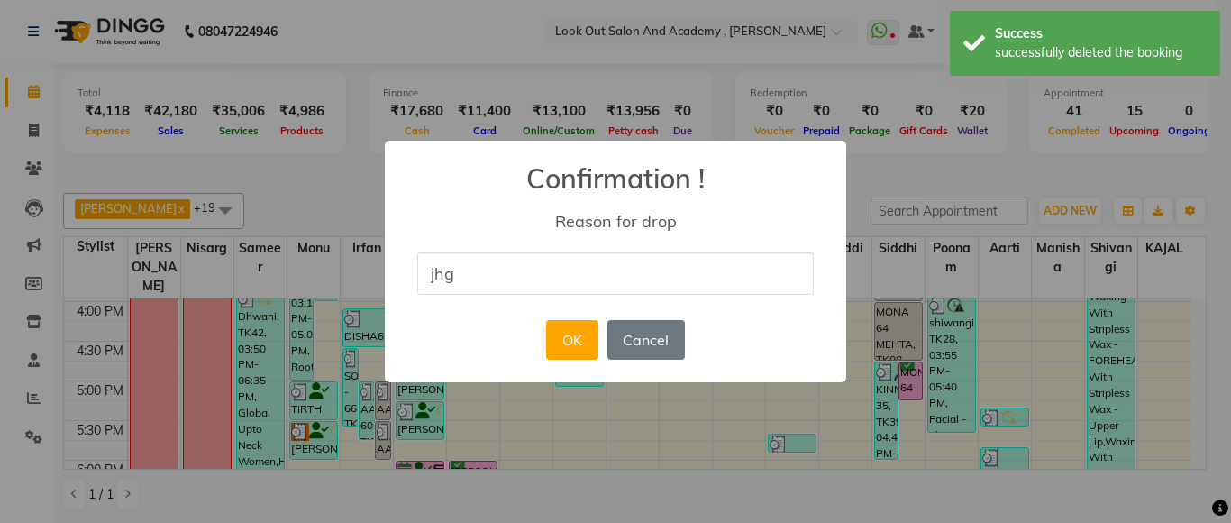
type input "jhg"
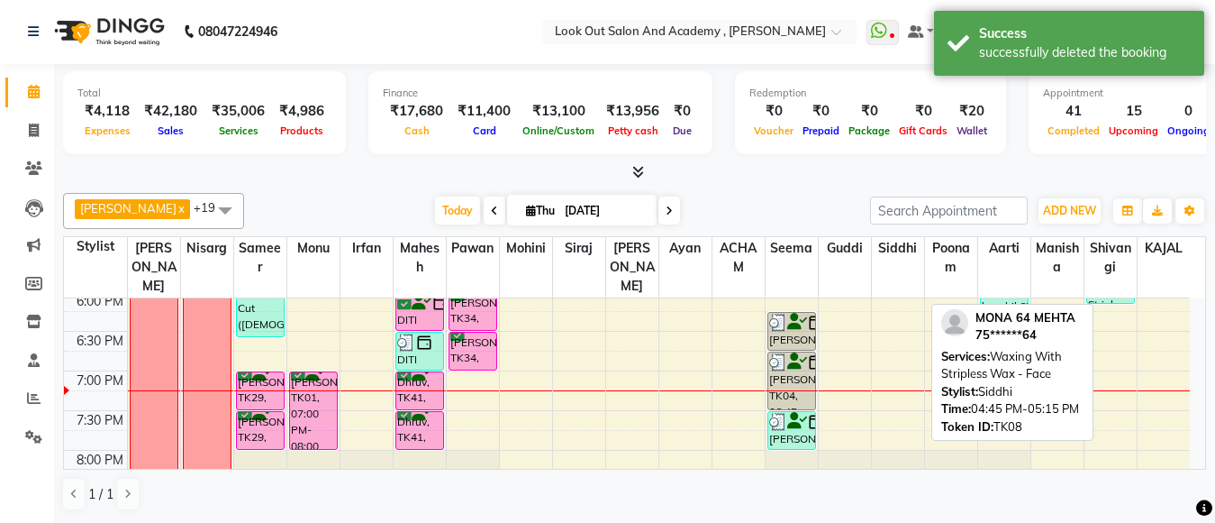
scroll to position [811, 0]
